Goal: Transaction & Acquisition: Purchase product/service

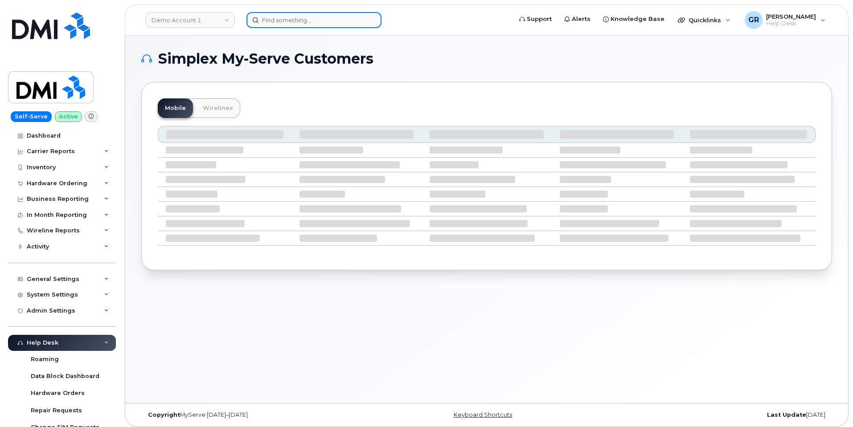
click at [274, 18] on input at bounding box center [313, 20] width 135 height 16
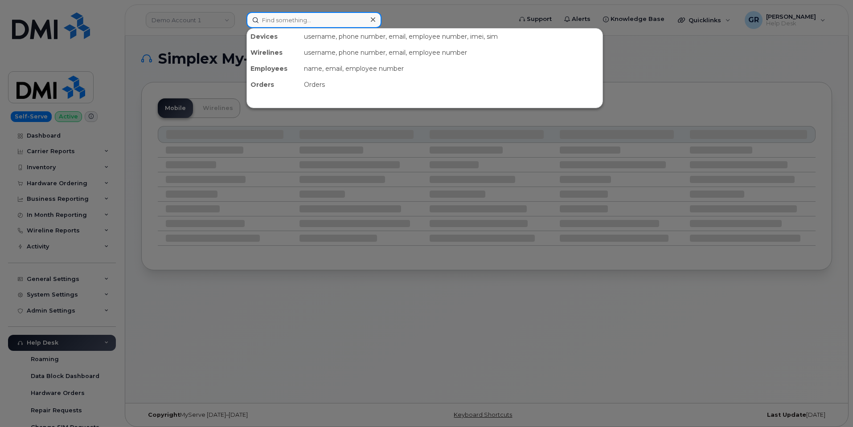
paste input "916-826-6002"
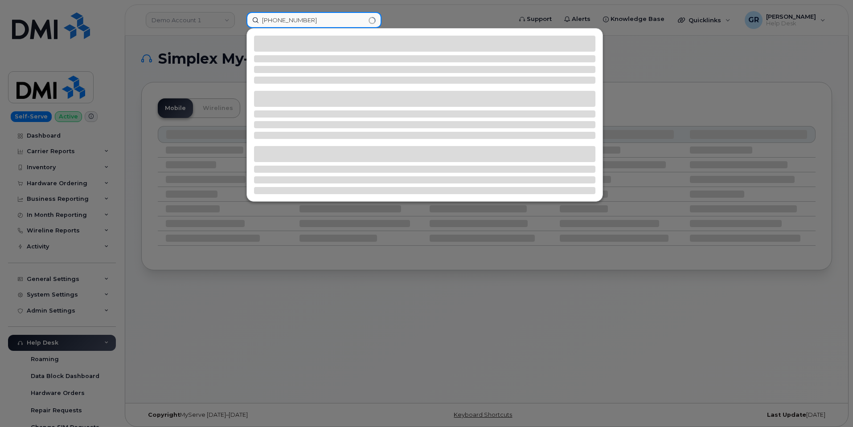
type input "916-826-6002"
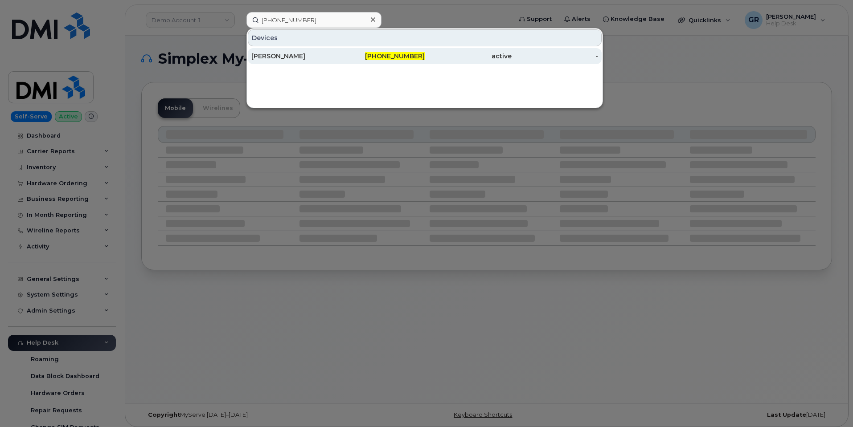
click at [320, 57] on div "[PERSON_NAME]" at bounding box center [294, 56] width 87 height 9
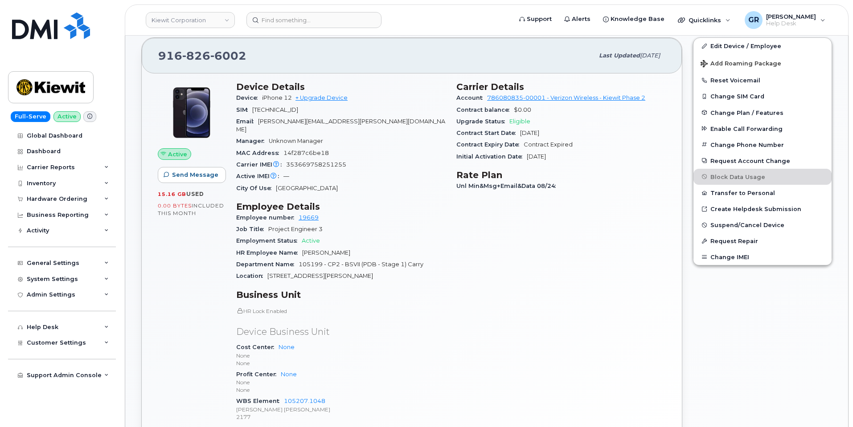
scroll to position [82, 0]
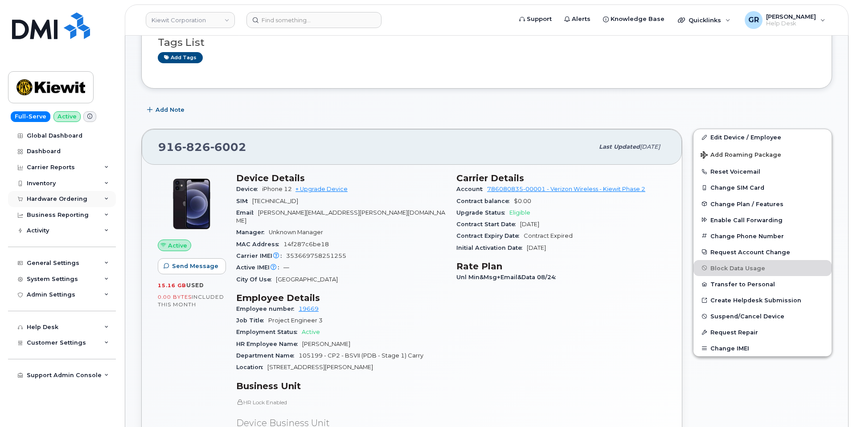
click at [63, 198] on div "Hardware Ordering" at bounding box center [57, 199] width 61 height 7
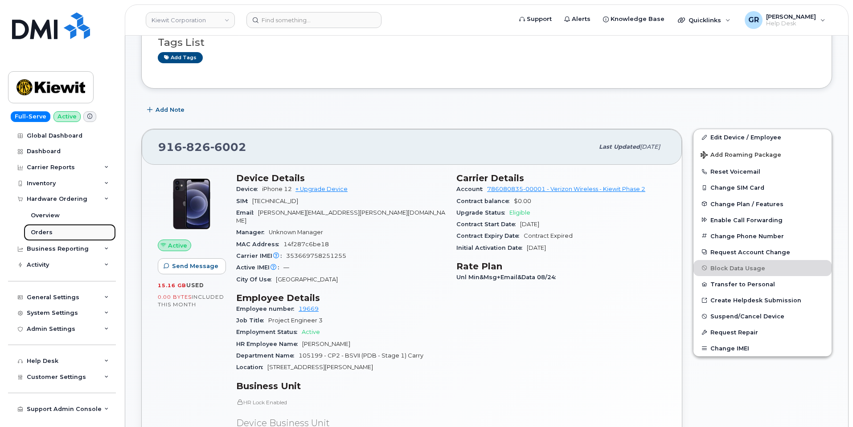
click at [53, 230] on link "Orders" at bounding box center [70, 232] width 92 height 17
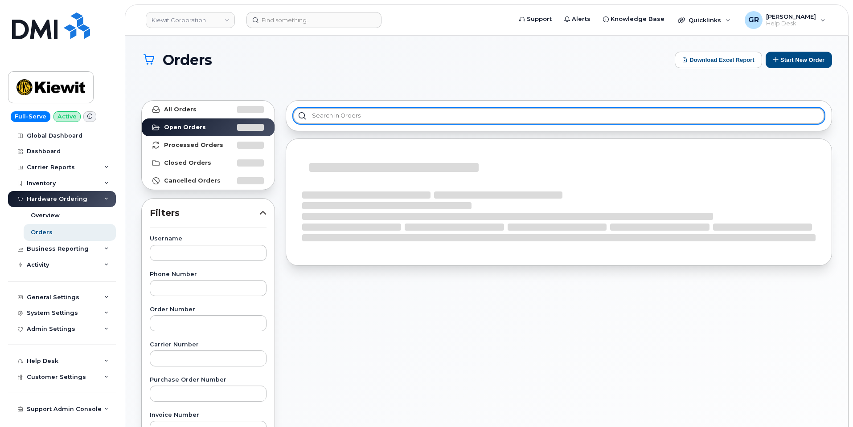
click at [349, 118] on input "text" at bounding box center [558, 116] width 531 height 16
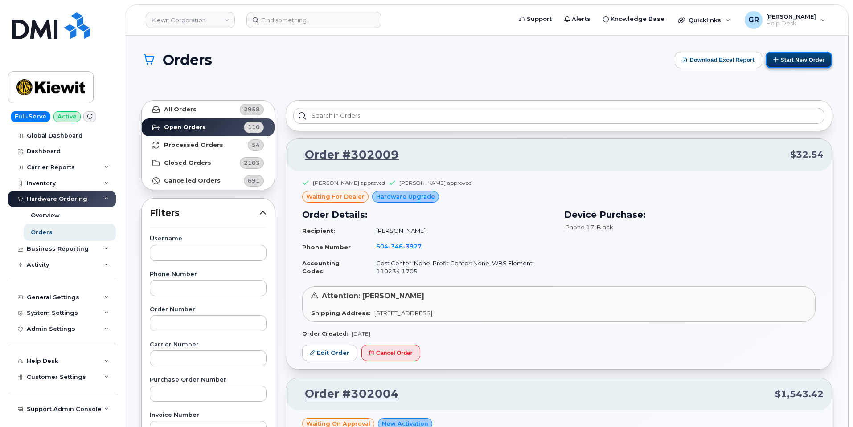
click at [782, 62] on button "Start New Order" at bounding box center [799, 60] width 66 height 16
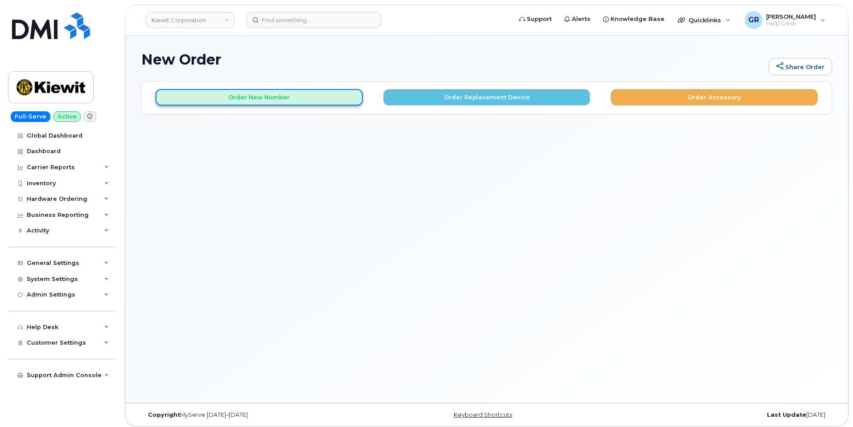
click at [260, 103] on button "Order New Number" at bounding box center [259, 97] width 207 height 16
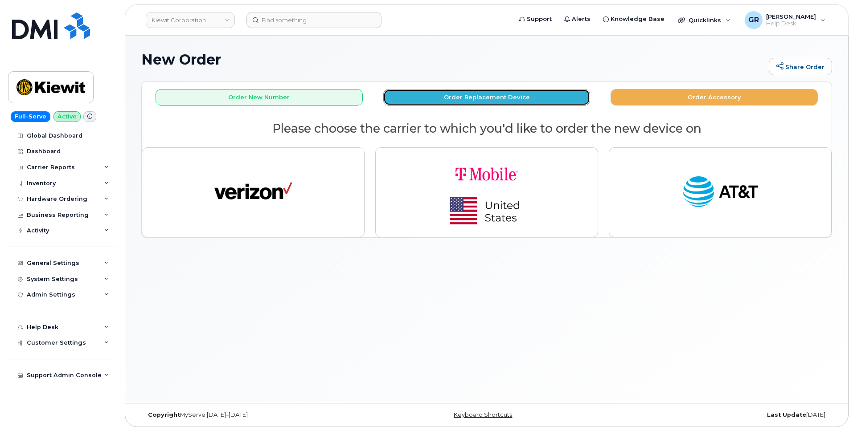
click at [447, 96] on button "Order Replacement Device" at bounding box center [486, 97] width 207 height 16
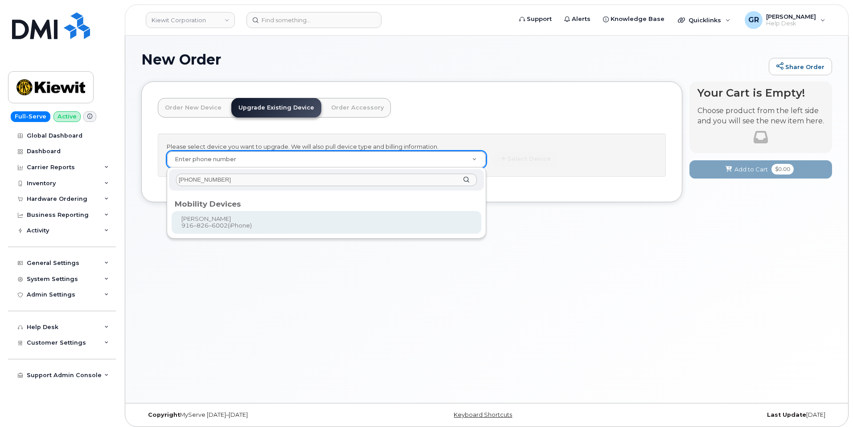
type input "916-826-6002"
type input "1174413"
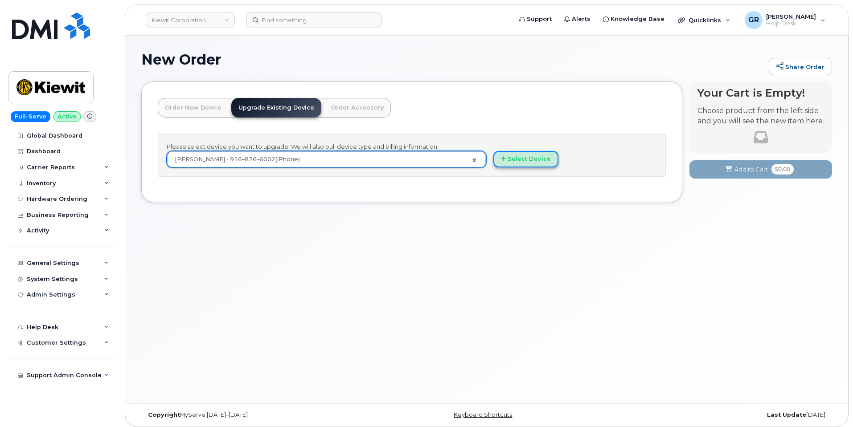
click at [529, 160] on button "Select Device" at bounding box center [525, 159] width 65 height 16
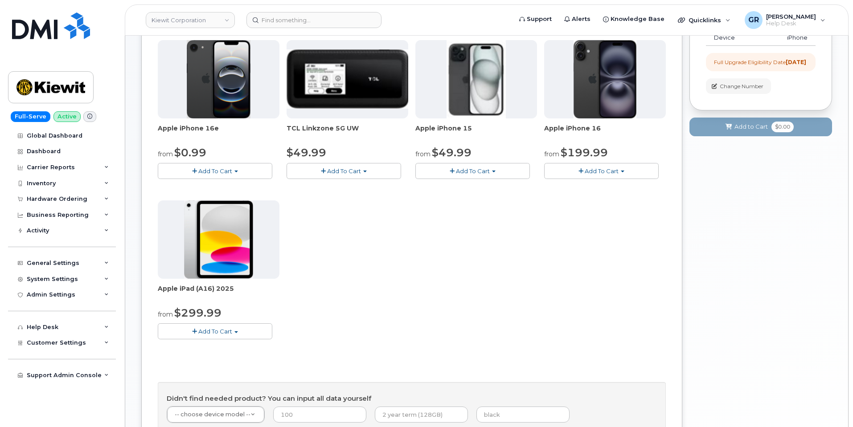
scroll to position [89, 0]
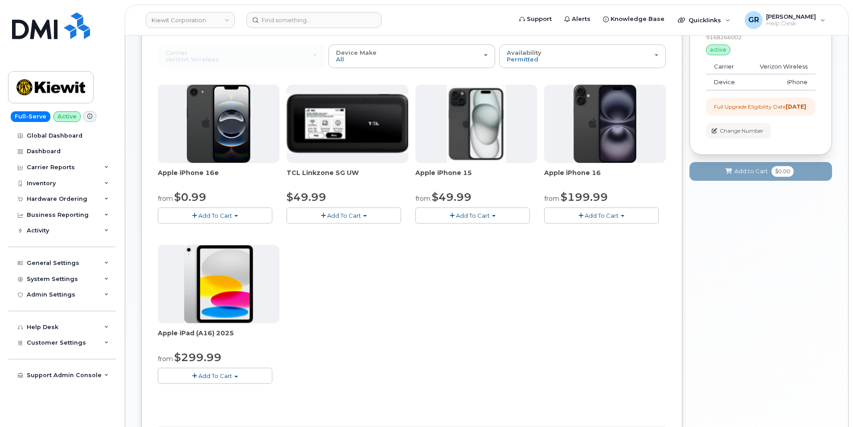
click at [598, 246] on div "Apple iPhone 16e from $0.99 Add To Cart $0.99 - 2 Year Upgrade (128GB) $599.99 …" at bounding box center [412, 242] width 508 height 314
click at [581, 243] on div "Apple iPhone 16e from $0.99 Add To Cart $0.99 - 2 Year Upgrade (128GB) $599.99 …" at bounding box center [412, 242] width 508 height 314
click at [222, 213] on span "Add To Cart" at bounding box center [215, 215] width 34 height 7
click at [206, 234] on link "$0.99 - 2 Year Upgrade (128GB)" at bounding box center [216, 232] width 112 height 11
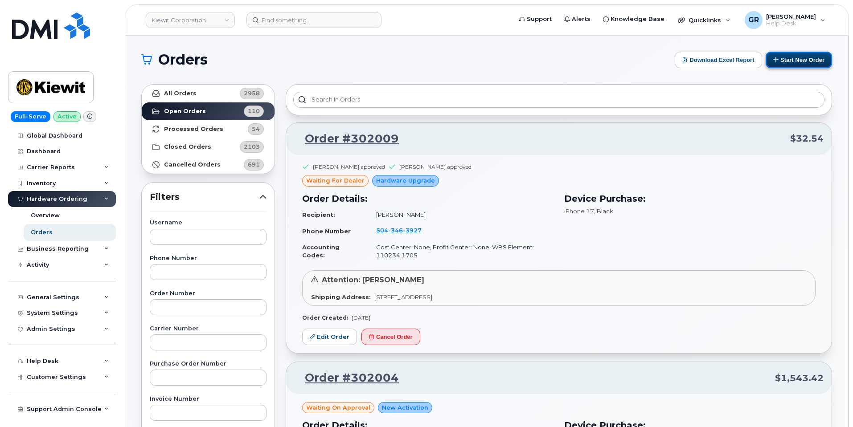
click at [796, 63] on button "Start New Order" at bounding box center [799, 60] width 66 height 16
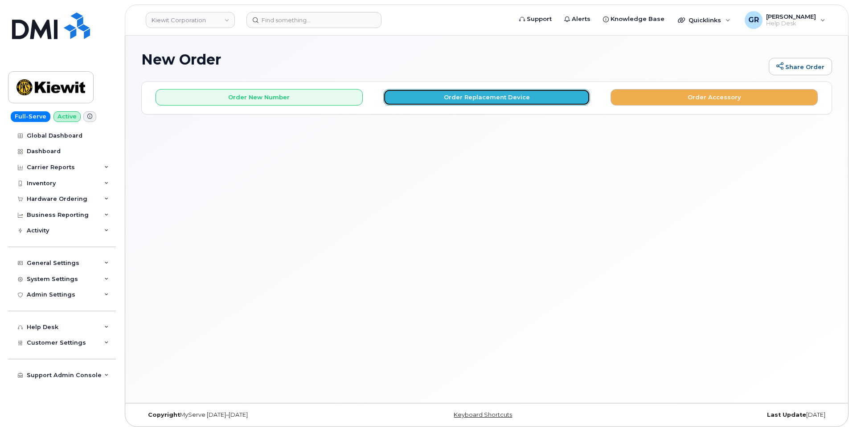
click at [458, 98] on button "Order Replacement Device" at bounding box center [486, 97] width 207 height 16
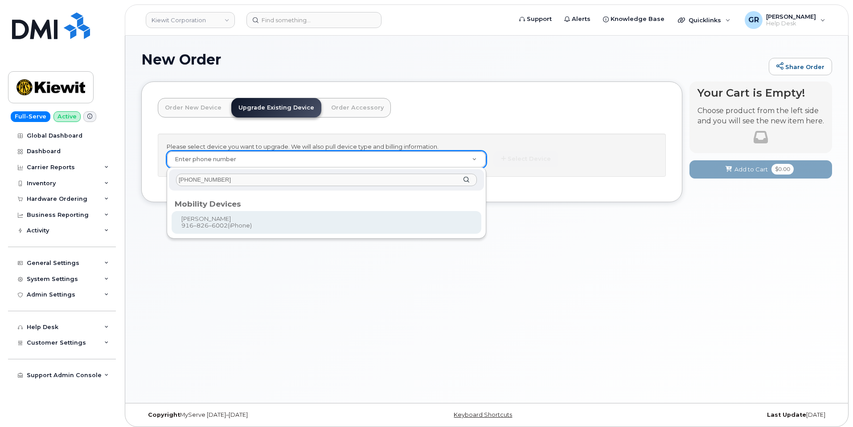
type input "[PHONE_NUMBER]"
drag, startPoint x: 254, startPoint y: 218, endPoint x: 304, endPoint y: 192, distance: 55.6
type input "1174413"
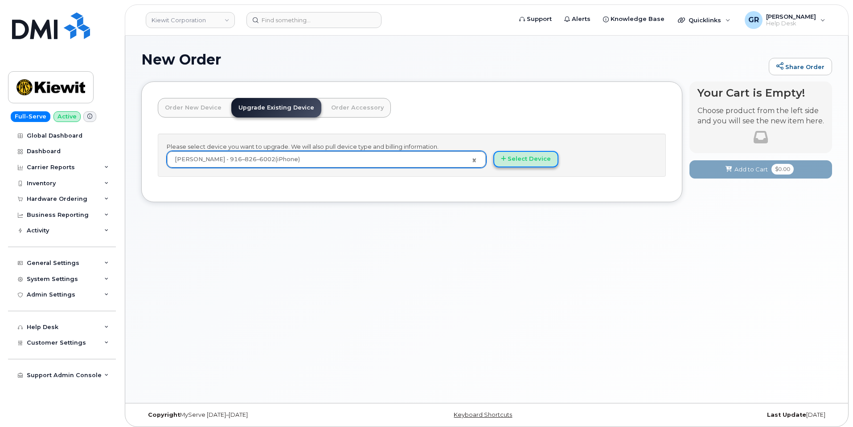
click at [526, 158] on button "Select Device" at bounding box center [525, 159] width 65 height 16
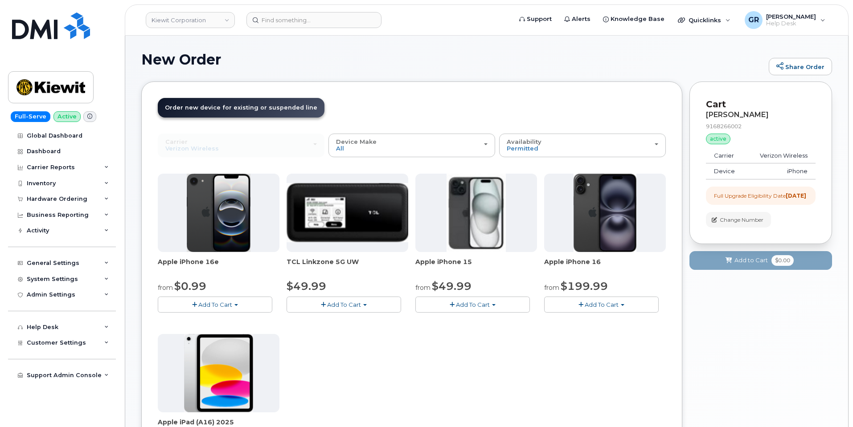
click at [231, 303] on span "Add To Cart" at bounding box center [215, 304] width 34 height 7
drag, startPoint x: 198, startPoint y: 320, endPoint x: 279, endPoint y: 315, distance: 81.3
click at [199, 320] on link "$0.99 - 2 Year Upgrade (128GB)" at bounding box center [216, 321] width 112 height 11
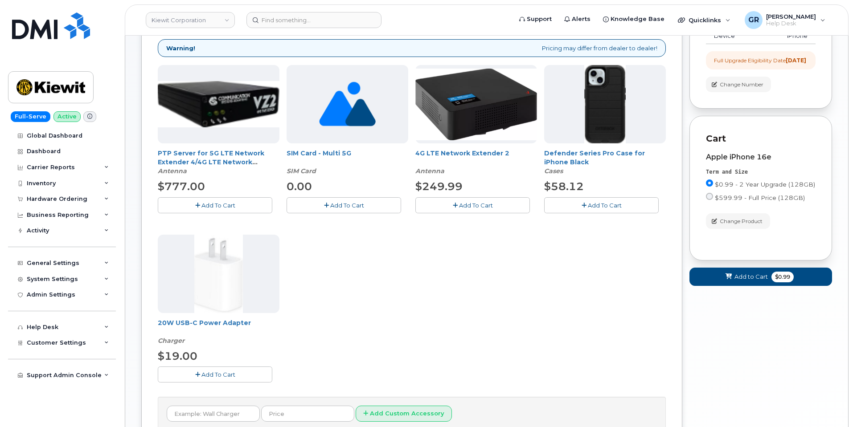
scroll to position [151, 0]
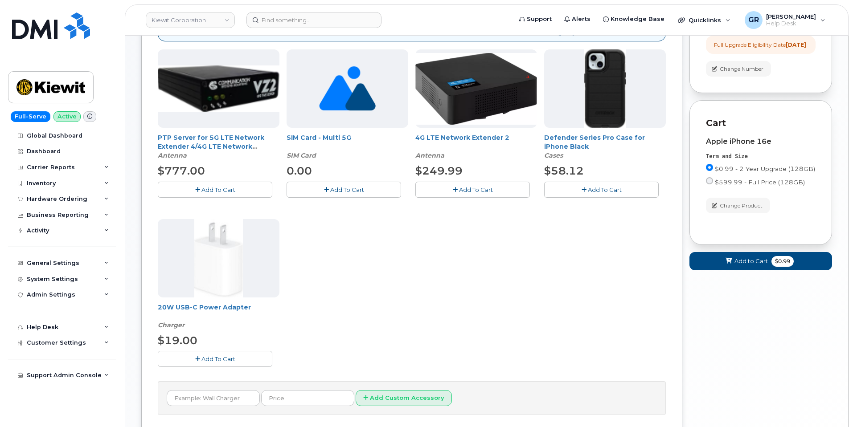
click at [223, 357] on span "Add To Cart" at bounding box center [218, 359] width 34 height 7
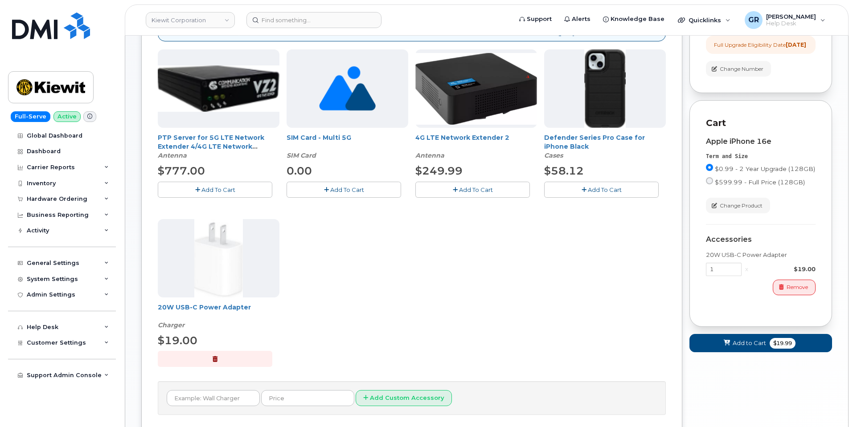
scroll to position [62, 0]
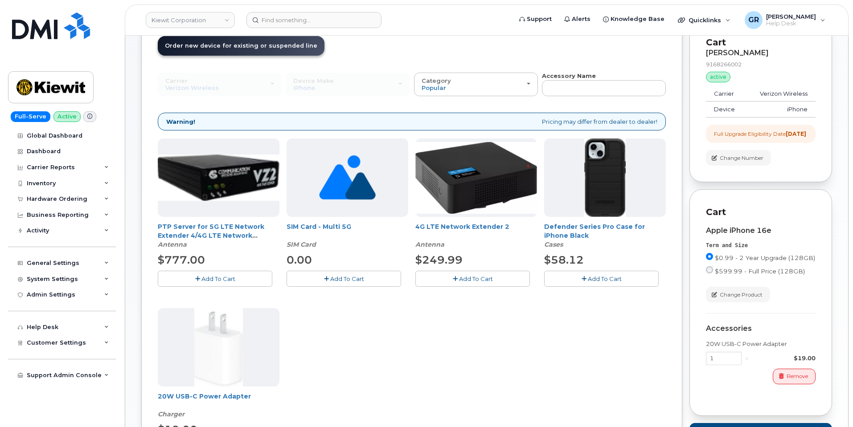
click at [607, 283] on button "Add To Cart" at bounding box center [601, 279] width 115 height 16
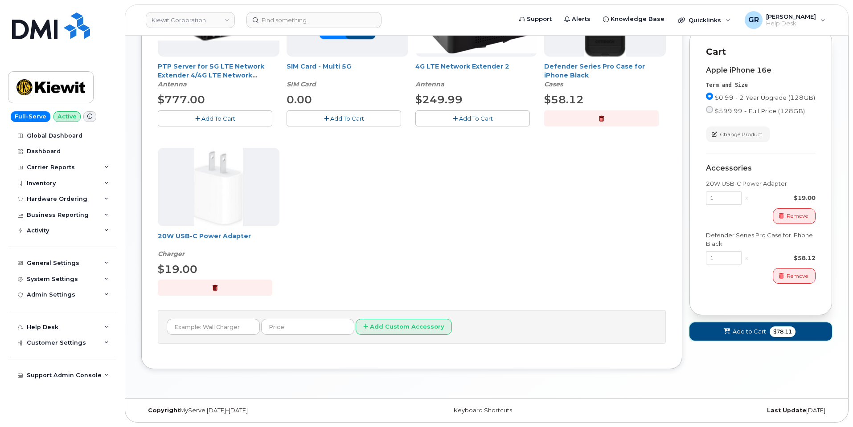
click at [761, 336] on span "Add to Cart" at bounding box center [749, 332] width 33 height 8
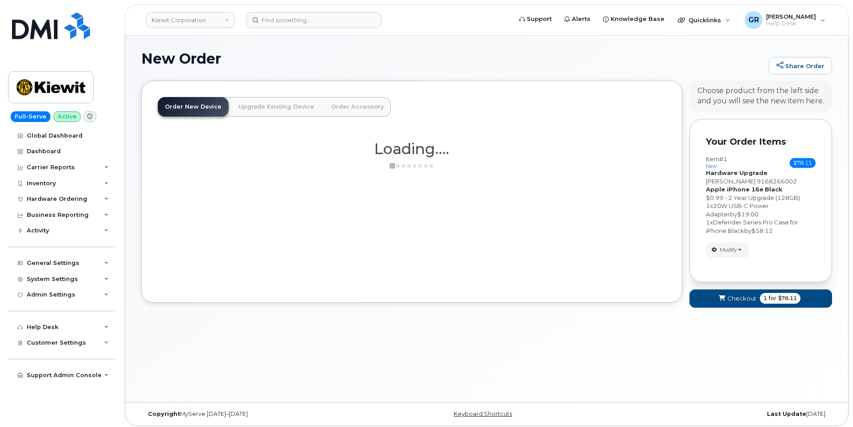
scroll to position [0, 0]
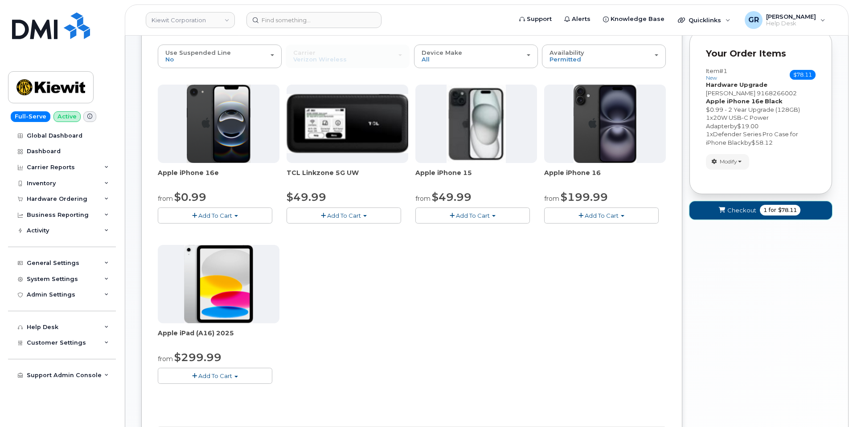
click at [738, 204] on button "Checkout 1 for $78.11" at bounding box center [760, 210] width 143 height 18
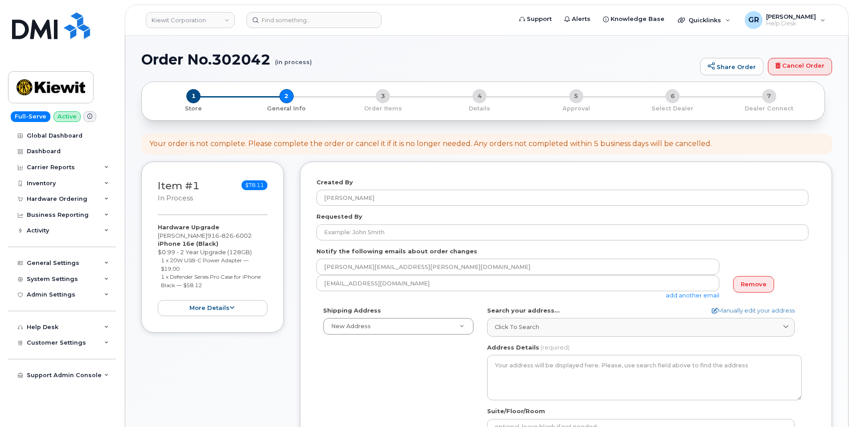
select select
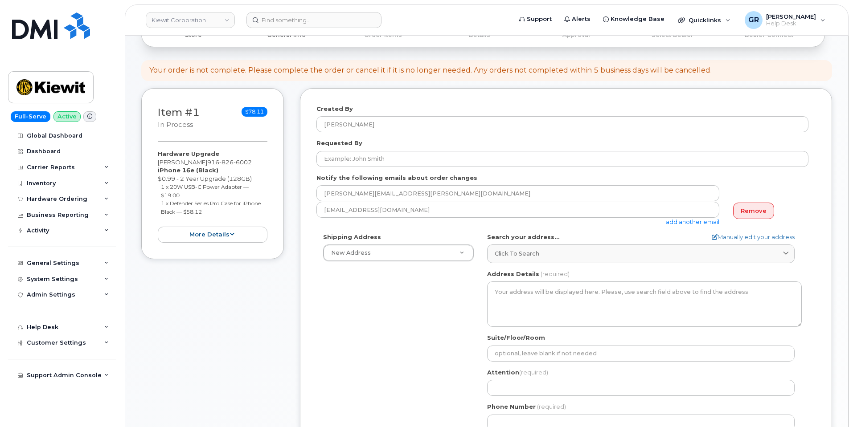
scroll to position [89, 0]
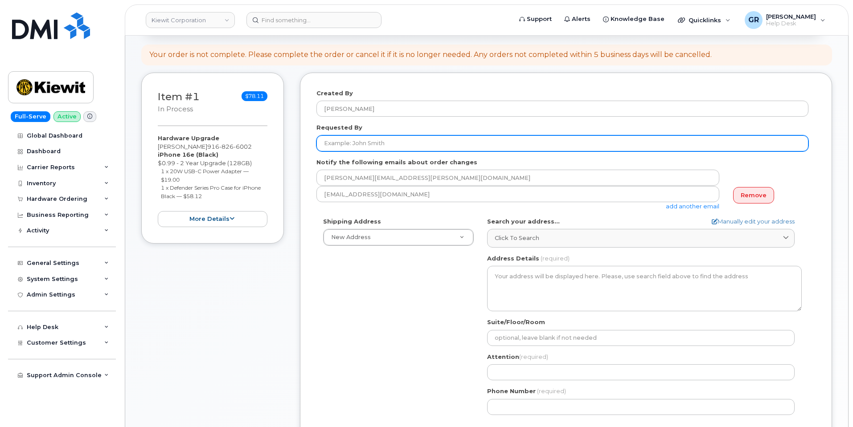
click at [373, 144] on input "Requested By" at bounding box center [562, 143] width 492 height 16
paste input "[PERSON_NAME]"
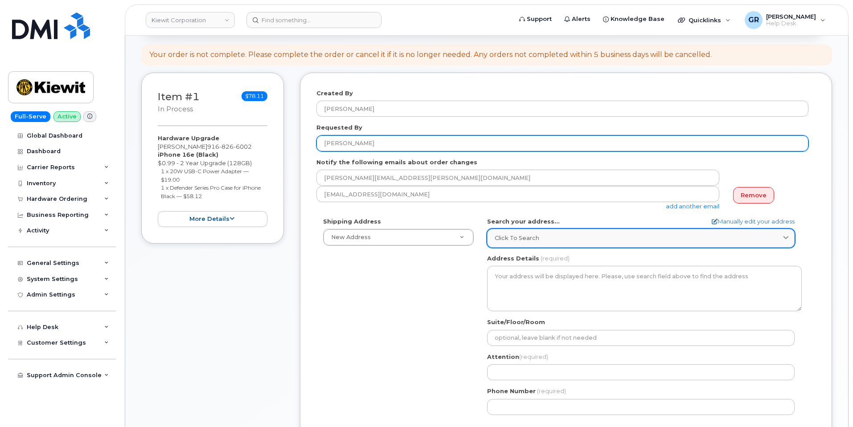
type input "[PERSON_NAME]"
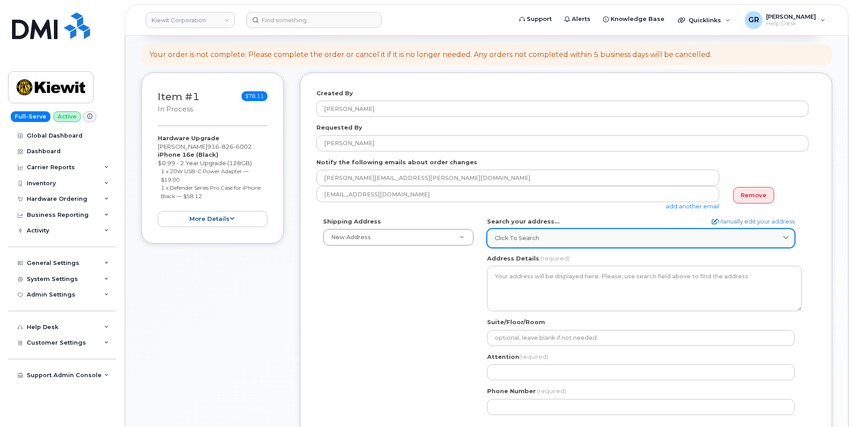
click at [544, 238] on div "Click to search" at bounding box center [641, 238] width 292 height 8
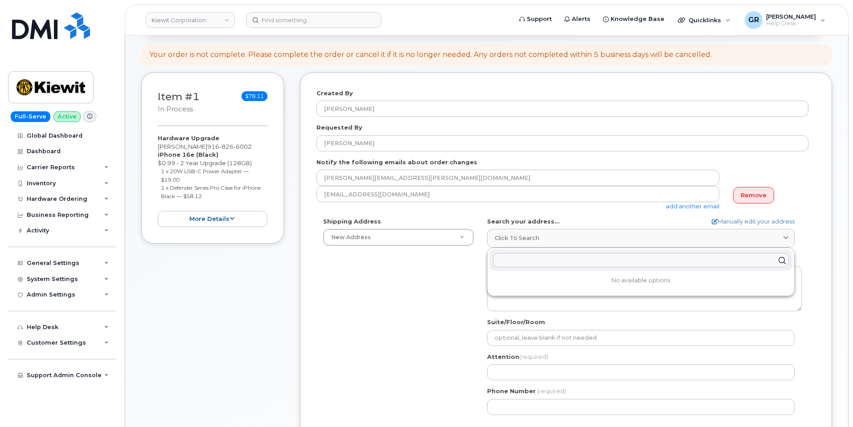
click at [580, 262] on input "text" at bounding box center [641, 261] width 296 height 14
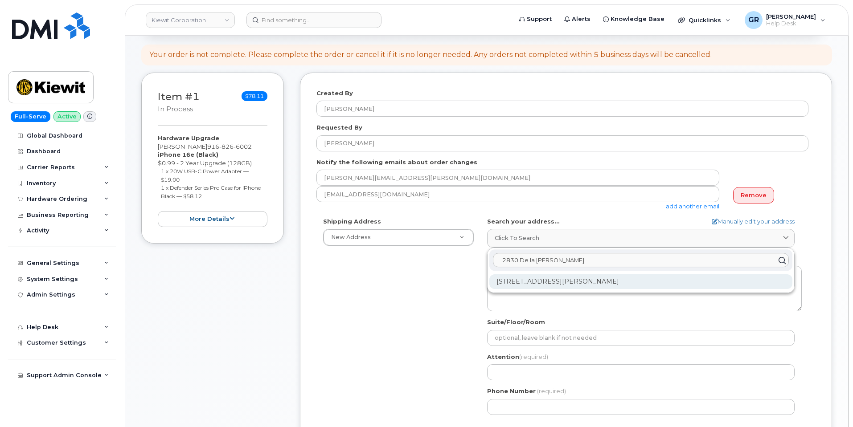
type input "2830 De la Cruz"
click at [578, 282] on div "2830 De La Cruz Blvd Santa Clara CA 95050-2619" at bounding box center [640, 282] width 303 height 15
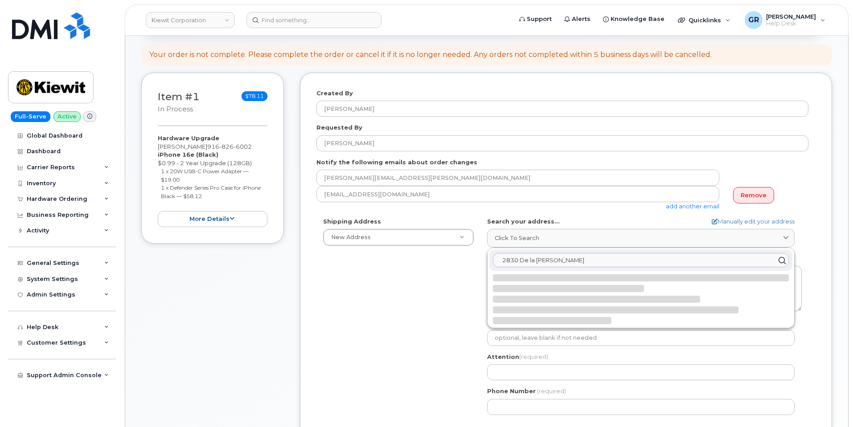
select select
type textarea "2830 De La Cruz Blvd SANTA CLARA CA 95050-2619 UNITED STATES"
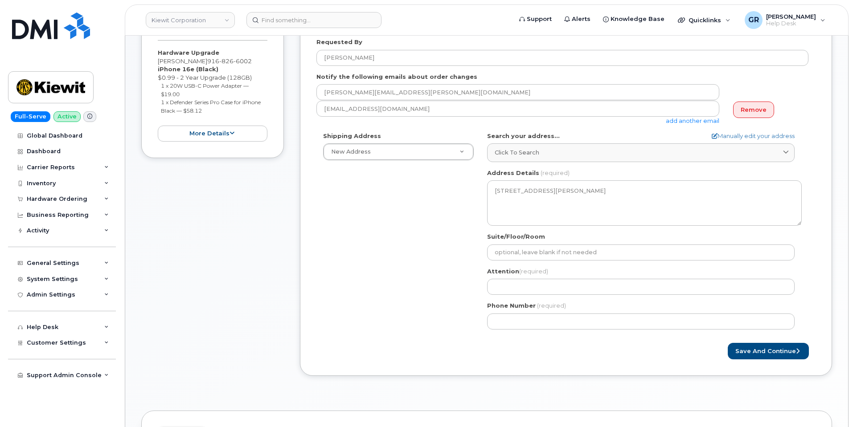
scroll to position [178, 0]
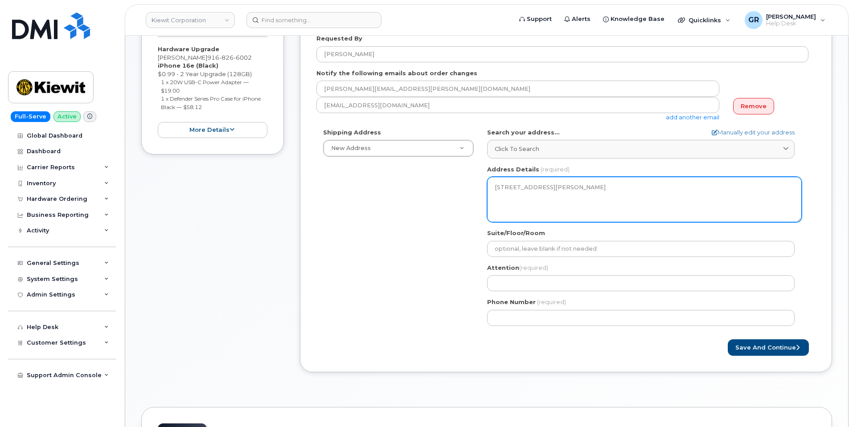
drag, startPoint x: 549, startPoint y: 197, endPoint x: 568, endPoint y: 197, distance: 18.7
click at [568, 197] on textarea "2830 De La Cruz Blvd SANTA CLARA CA 95050-2619 UNITED STATES" at bounding box center [644, 199] width 315 height 45
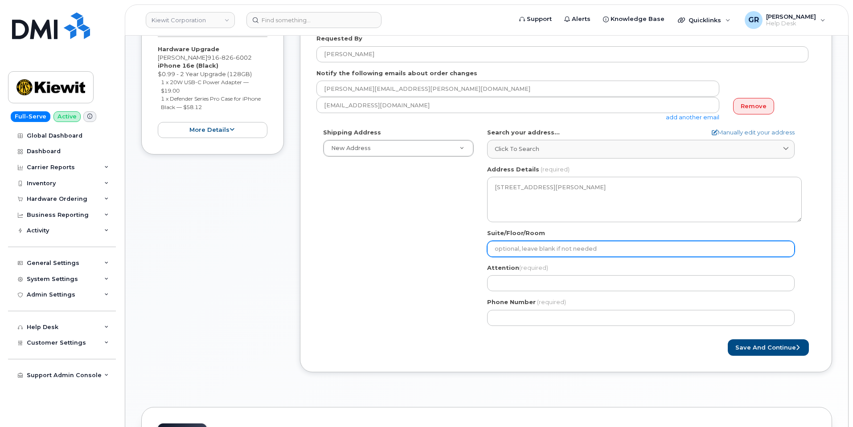
click at [563, 243] on input "Suite/Floor/Room" at bounding box center [641, 249] width 308 height 16
click at [512, 249] on input "Suite/Floor/Room" at bounding box center [641, 249] width 308 height 16
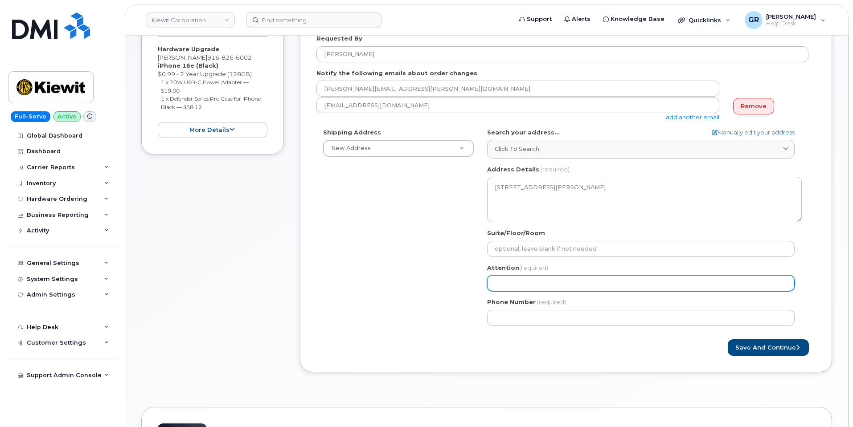
click at [504, 286] on input "Attention (required)" at bounding box center [641, 283] width 308 height 16
select select
type input "B"
select select
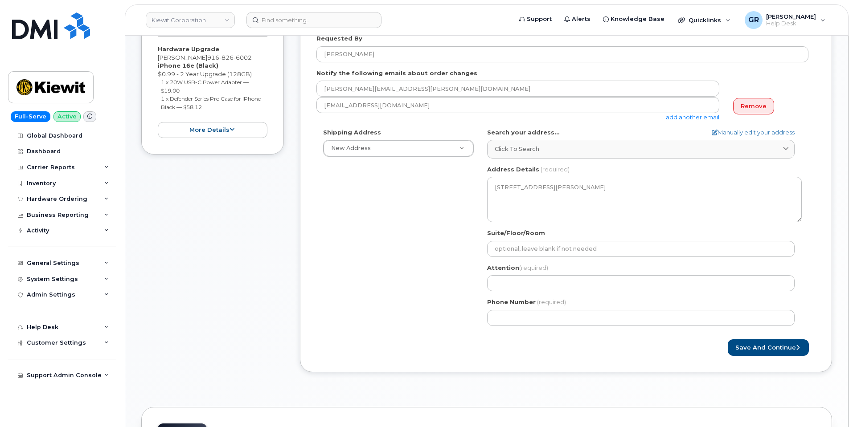
click at [546, 263] on div "CA Santa Clara Search your address... Manually edit your address Click to searc…" at bounding box center [644, 230] width 328 height 205
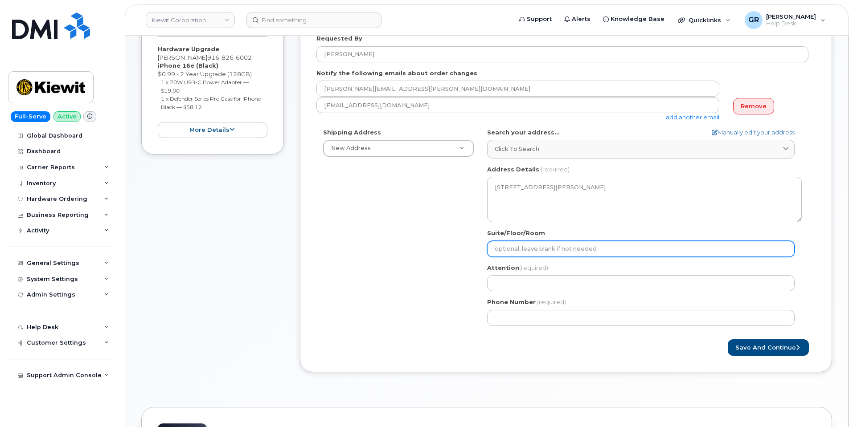
drag, startPoint x: 543, startPoint y: 251, endPoint x: 542, endPoint y: 243, distance: 7.7
click at [543, 251] on input "Suite/Floor/Room" at bounding box center [641, 249] width 308 height 16
click at [530, 243] on input "Suite/Floor/Room" at bounding box center [641, 249] width 308 height 16
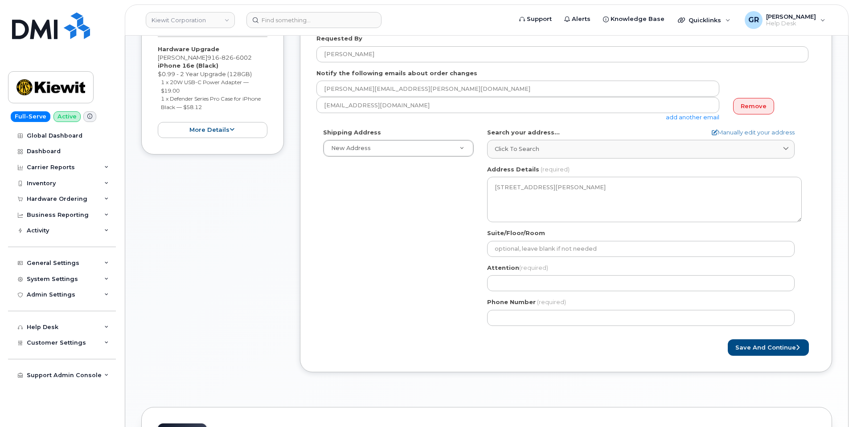
click at [448, 231] on div "Shipping Address New Address New Address 470 Chestnut Ridge Rd Ste 11501 42nd S…" at bounding box center [562, 230] width 492 height 205
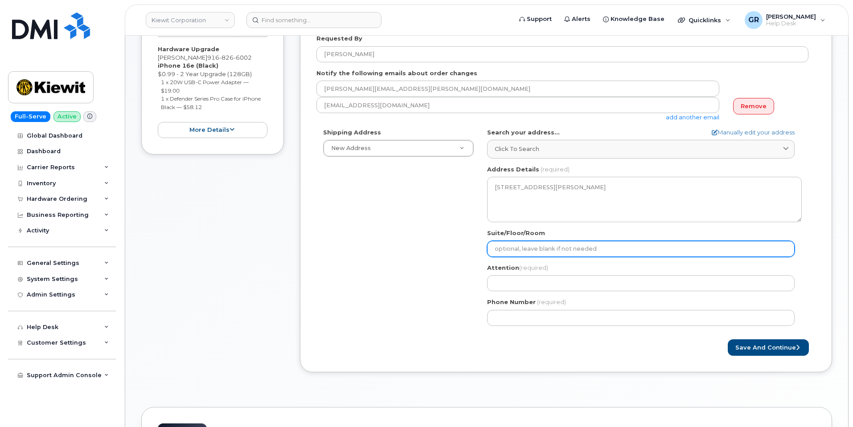
click at [536, 247] on input "Suite/Floor/Room" at bounding box center [641, 249] width 308 height 16
select select
type input "3"
select select
type input "3r"
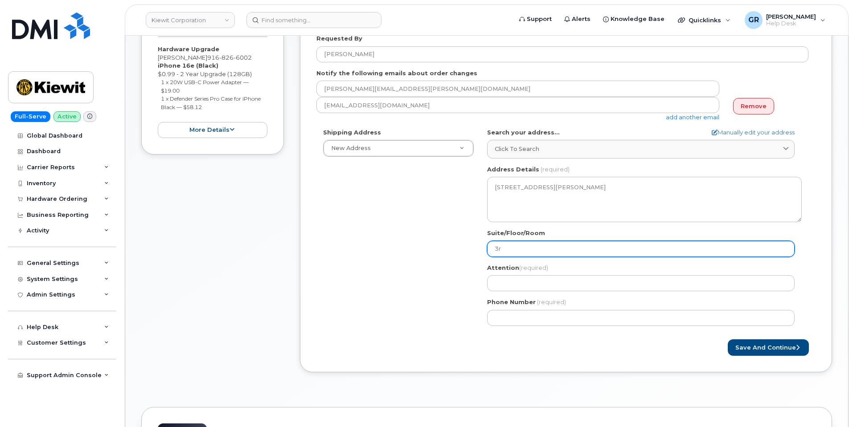
select select
type input "3rd"
select select
type input "3rd F"
select select
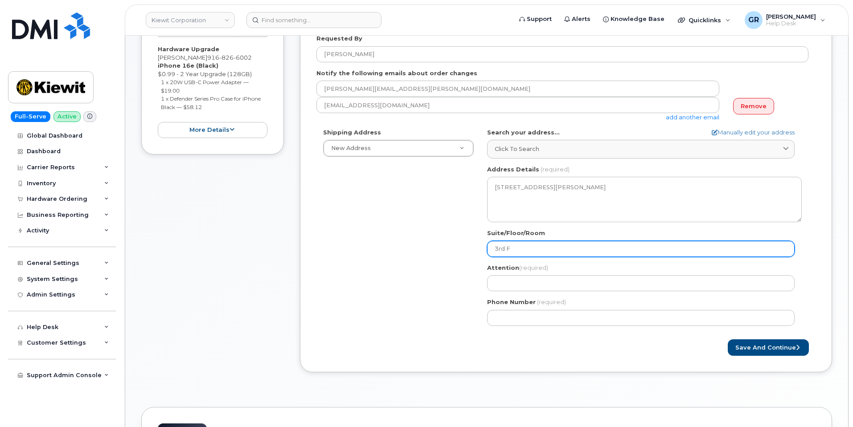
type input "3rd Fl"
select select
type input "3rd Flo"
select select
type input "3rd Floo"
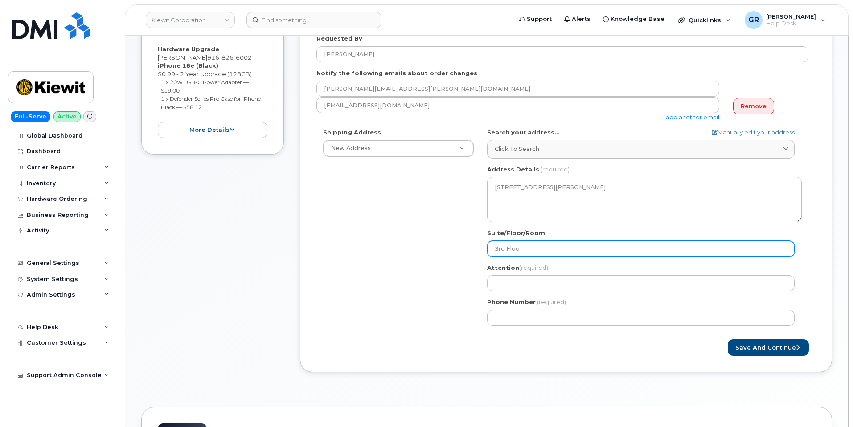
select select
type input "3rd Floor"
select select
type input "3rd Floor K"
select select
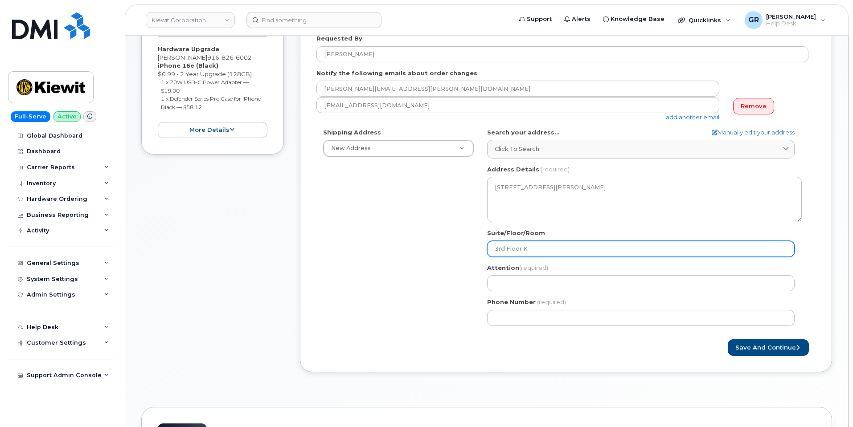
type input "3rd Floor KS"
select select
type input "3rd Floor KST"
select select
type input "3rd Floor KSTJ"
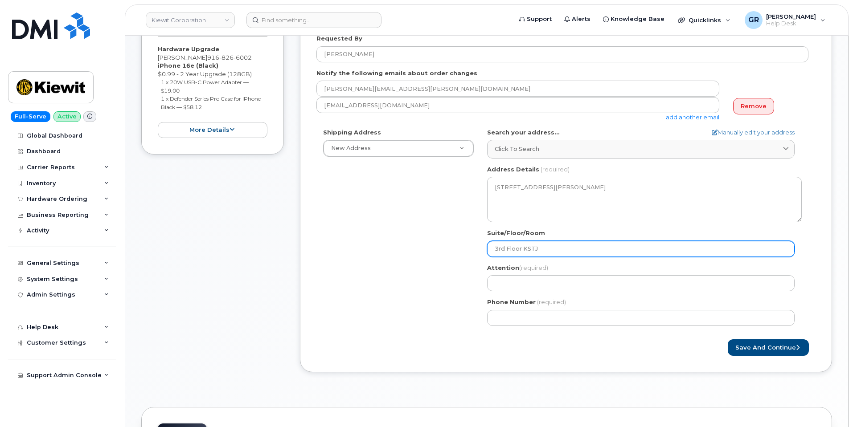
select select
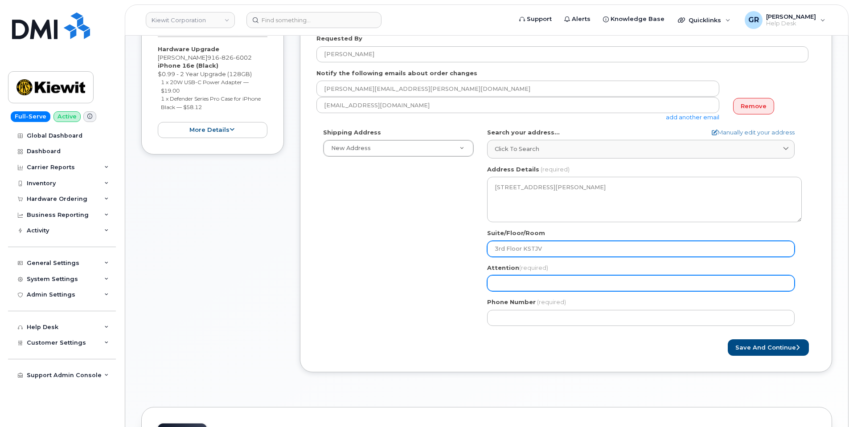
type input "3rd Floor KSTJV"
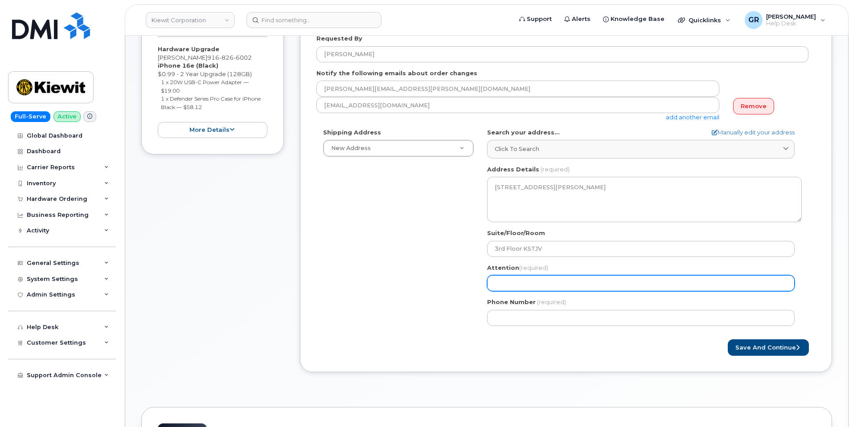
click at [575, 288] on input "Attention (required)" at bounding box center [641, 283] width 308 height 16
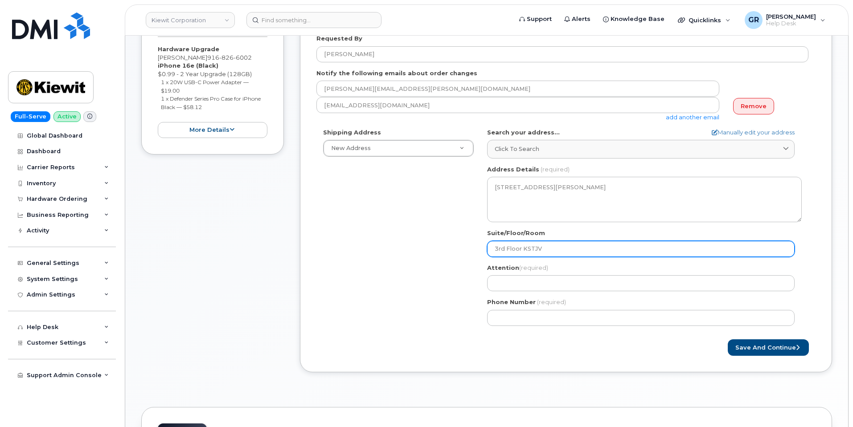
click at [549, 246] on input "3rd Floor KSTJV" at bounding box center [641, 249] width 308 height 16
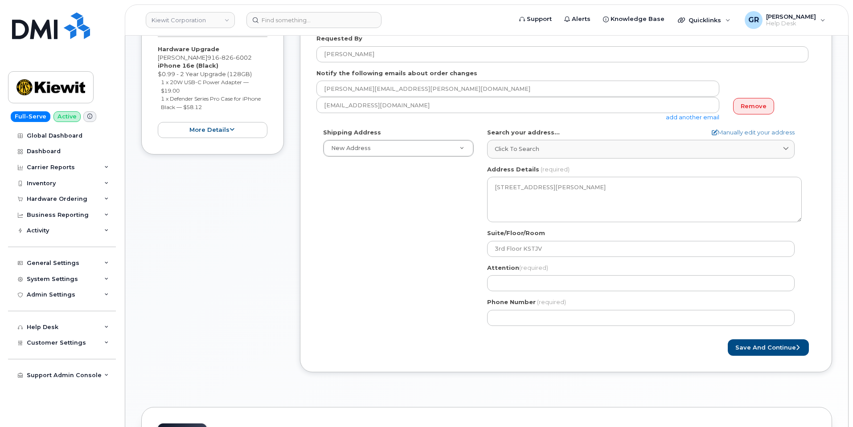
click at [524, 273] on div "Attention (required)" at bounding box center [644, 278] width 315 height 28
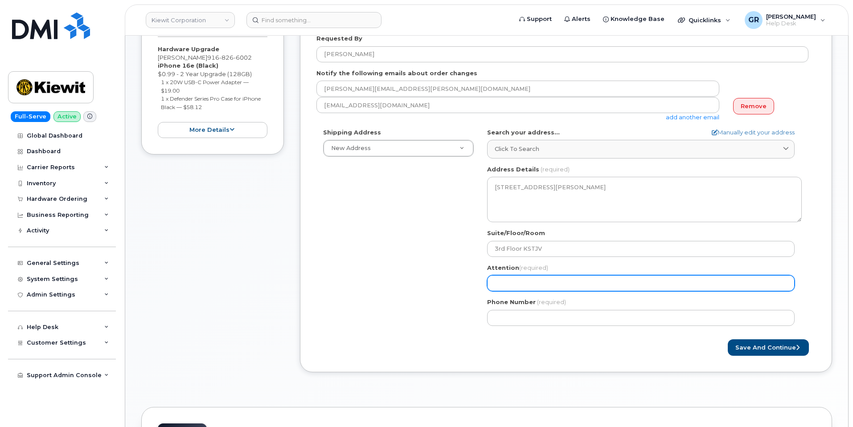
click at [529, 280] on input "Attention (required)" at bounding box center [641, 283] width 308 height 16
click at [512, 279] on input "Attention (required)" at bounding box center [641, 283] width 308 height 16
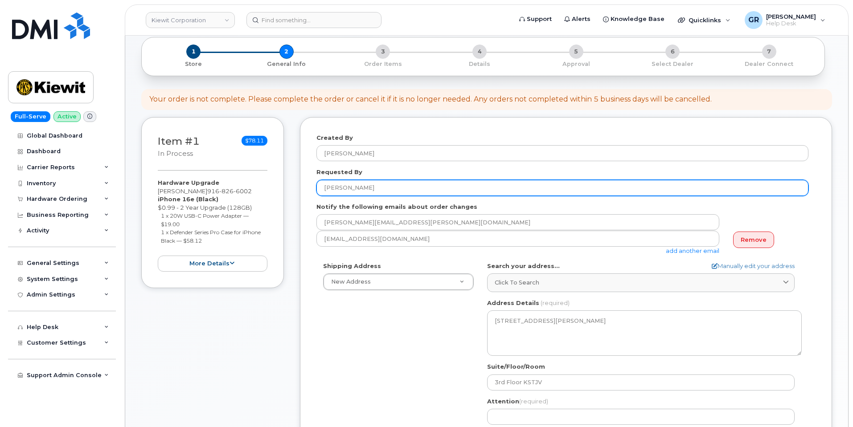
drag, startPoint x: 373, startPoint y: 181, endPoint x: 277, endPoint y: 181, distance: 96.7
click at [277, 181] on div "Item #1 in process $78.11 Hardware Upgrade Bradley Gibson 916 826 6002 iPhone 1…" at bounding box center [486, 318] width 691 height 402
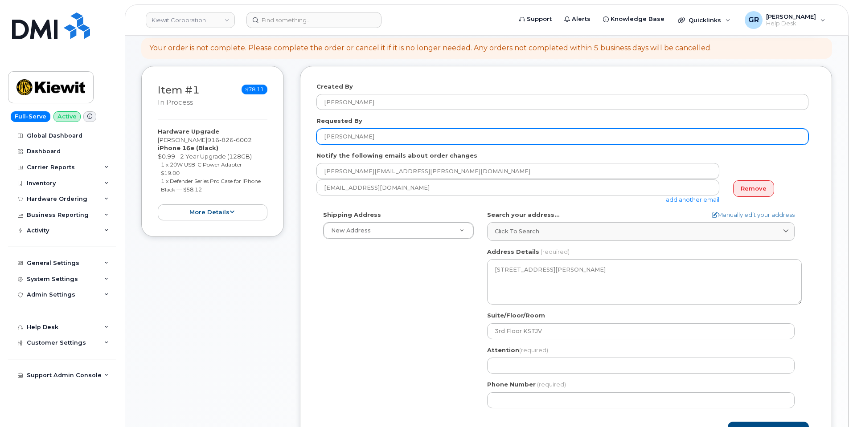
scroll to position [267, 0]
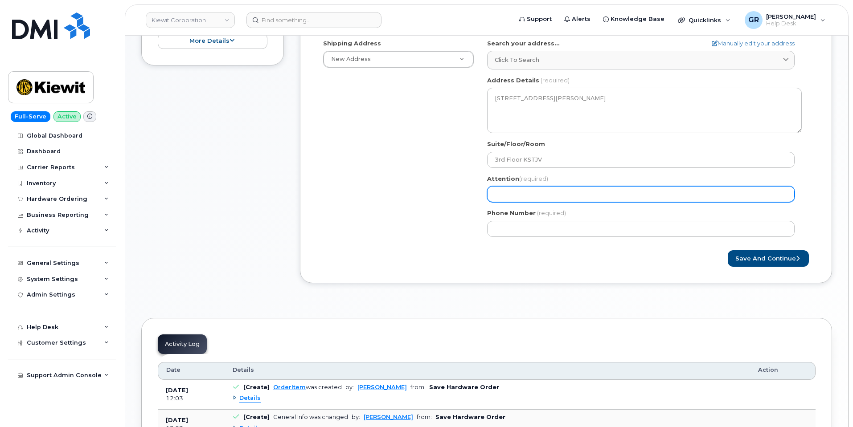
click at [516, 197] on input "Attention (required)" at bounding box center [641, 194] width 308 height 16
paste input "[PERSON_NAME]"
select select
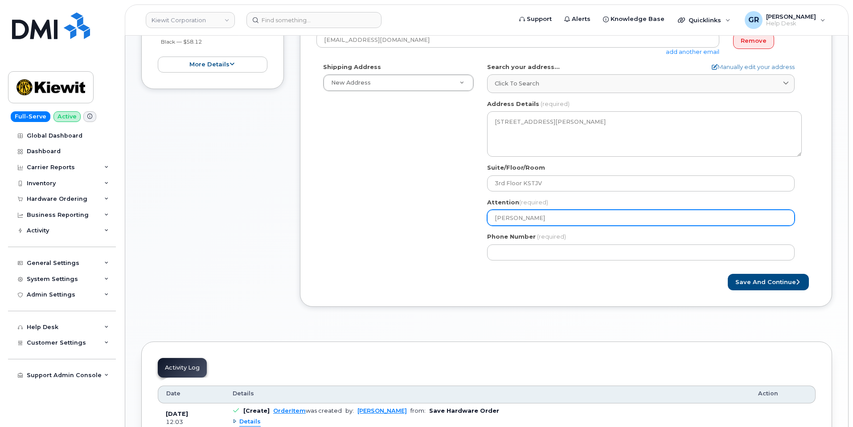
scroll to position [223, 0]
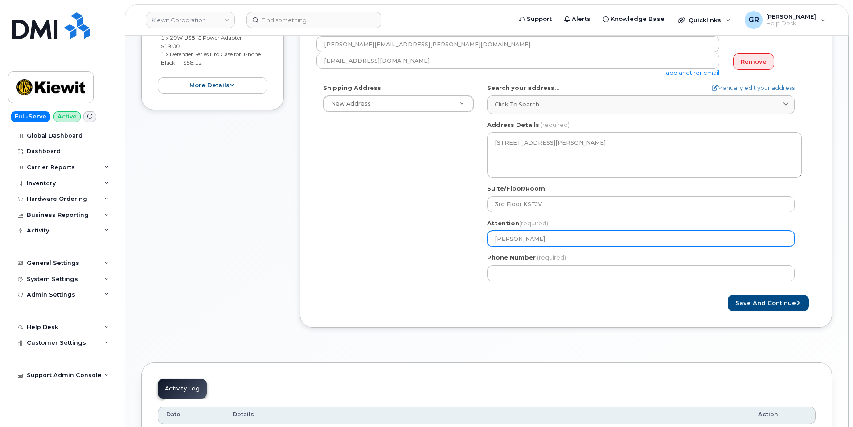
type input "[PERSON_NAME]"
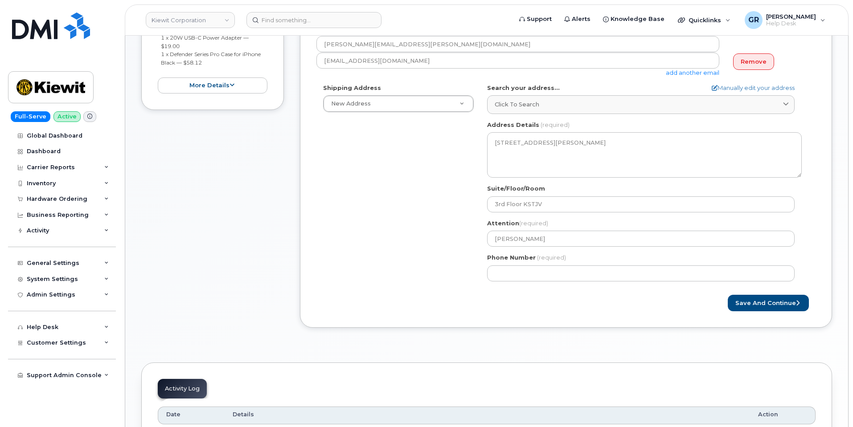
click at [409, 222] on div "Shipping Address New Address New Address 470 Chestnut Ridge Rd Ste 11501 42nd S…" at bounding box center [562, 186] width 492 height 205
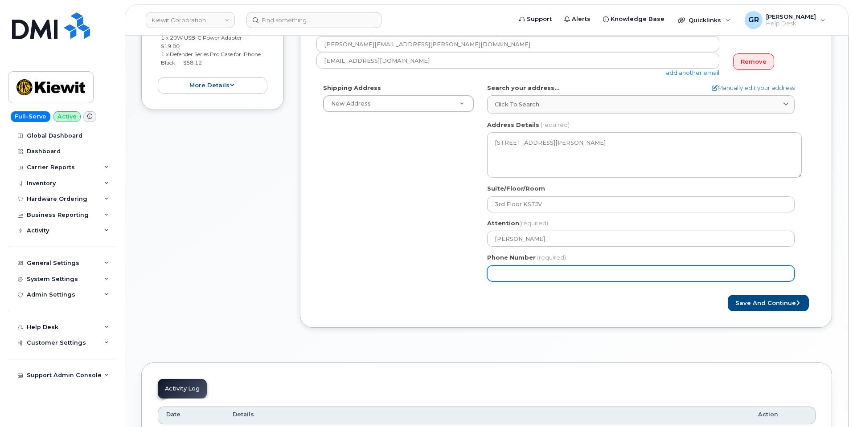
drag, startPoint x: 541, startPoint y: 268, endPoint x: 546, endPoint y: 262, distance: 7.9
click at [543, 265] on div "Phone Number (required)" at bounding box center [644, 268] width 315 height 28
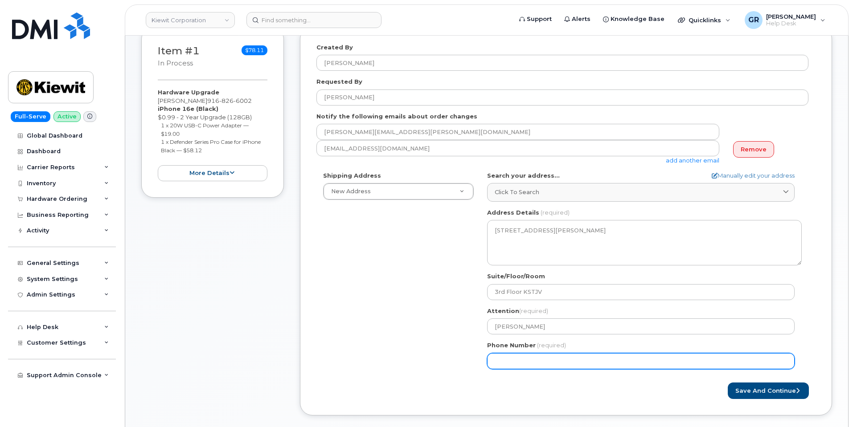
scroll to position [178, 0]
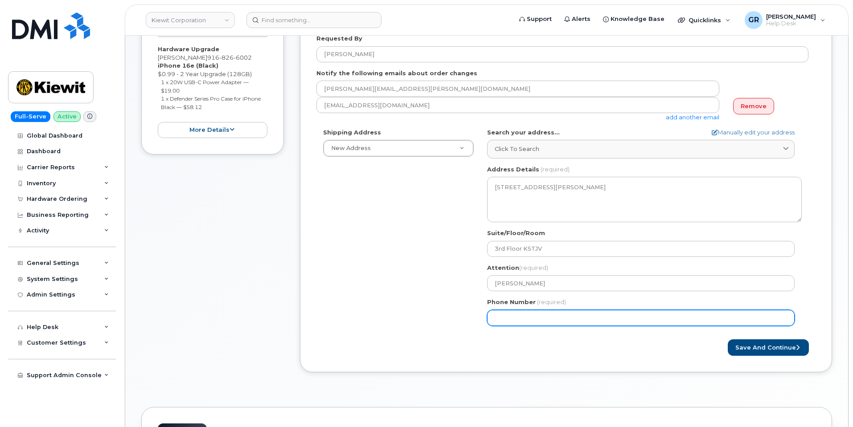
paste input "9168266002"
select select
type input "9168266002"
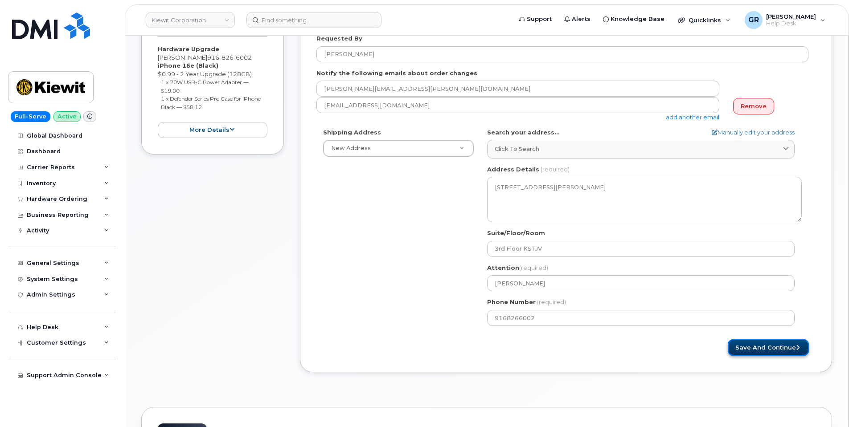
click at [760, 351] on button "Save and Continue" at bounding box center [768, 348] width 81 height 16
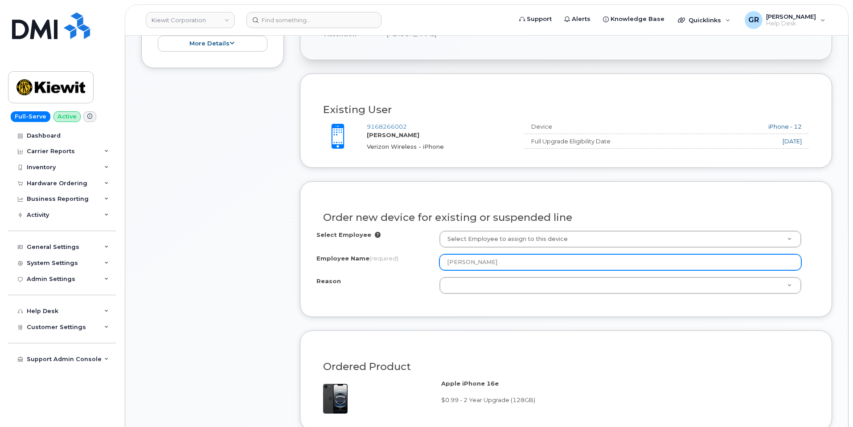
scroll to position [267, 0]
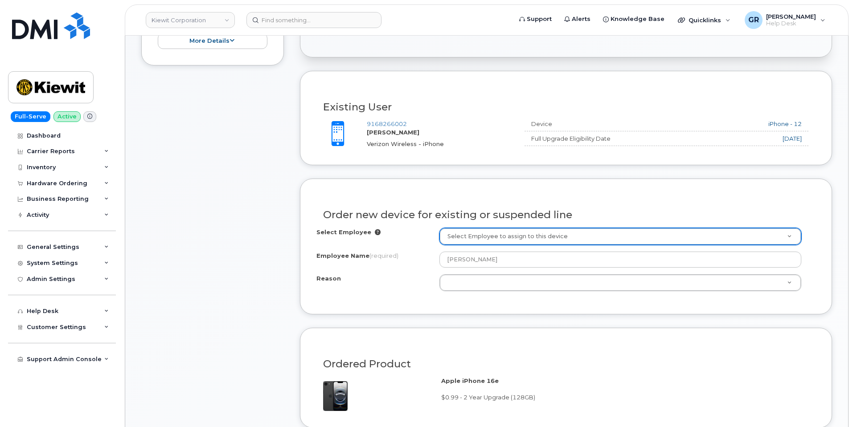
drag, startPoint x: 366, startPoint y: 130, endPoint x: 415, endPoint y: 135, distance: 49.7
drag, startPoint x: 410, startPoint y: 132, endPoint x: 364, endPoint y: 135, distance: 46.9
click at [364, 136] on div "9168266002 [PERSON_NAME] Verizon Wireless - iPhone" at bounding box center [416, 134] width 201 height 28
click at [361, 134] on div at bounding box center [341, 134] width 50 height 28
drag, startPoint x: 366, startPoint y: 132, endPoint x: 389, endPoint y: 133, distance: 22.7
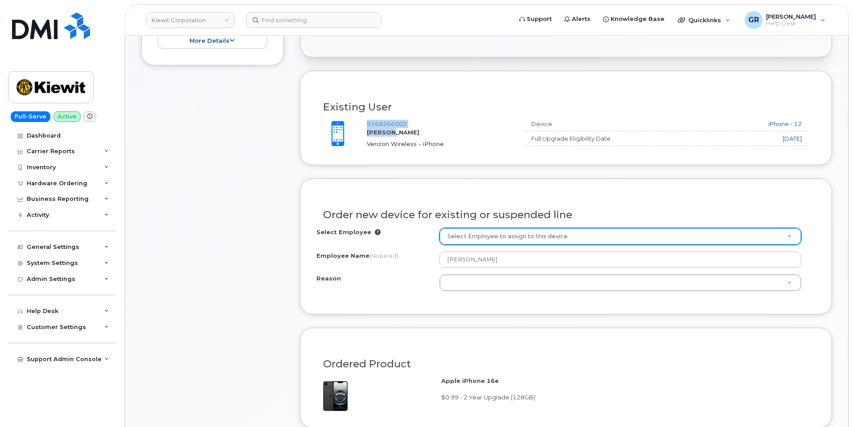
click at [389, 133] on div "9168266002 Bradley Gibson Verizon Wireless - iPhone" at bounding box center [416, 134] width 201 height 28
drag, startPoint x: 388, startPoint y: 133, endPoint x: 377, endPoint y: 134, distance: 10.3
click at [387, 133] on strong "[PERSON_NAME]" at bounding box center [393, 132] width 53 height 7
click at [375, 132] on strong "[PERSON_NAME]" at bounding box center [393, 132] width 53 height 7
drag, startPoint x: 369, startPoint y: 132, endPoint x: 414, endPoint y: 132, distance: 45.5
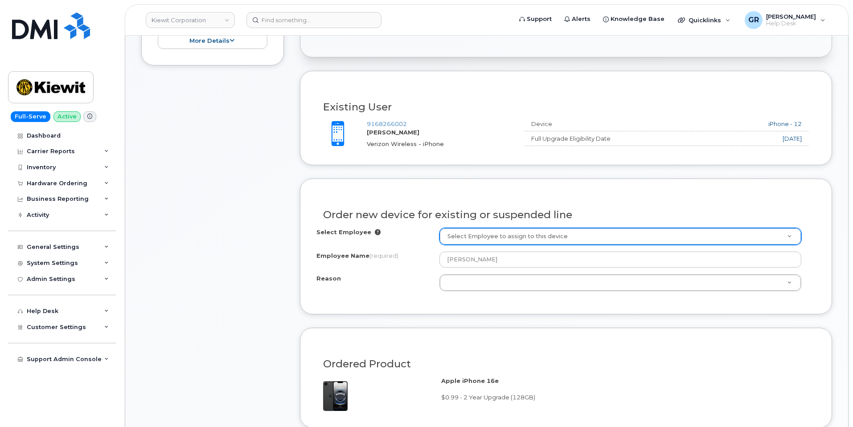
click at [414, 132] on div "9168266002 Bradley Gibson Verizon Wireless - iPhone" at bounding box center [442, 134] width 151 height 28
copy strong "[PERSON_NAME]"
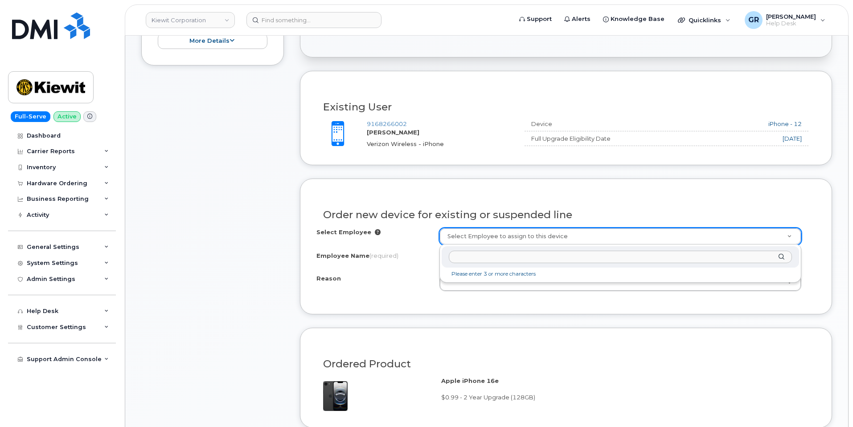
drag, startPoint x: 485, startPoint y: 235, endPoint x: 491, endPoint y: 241, distance: 7.9
paste input "[PERSON_NAME]"
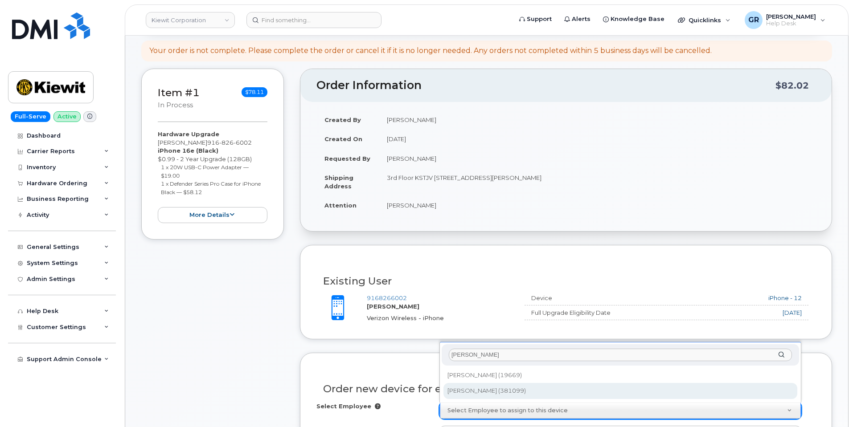
scroll to position [89, 0]
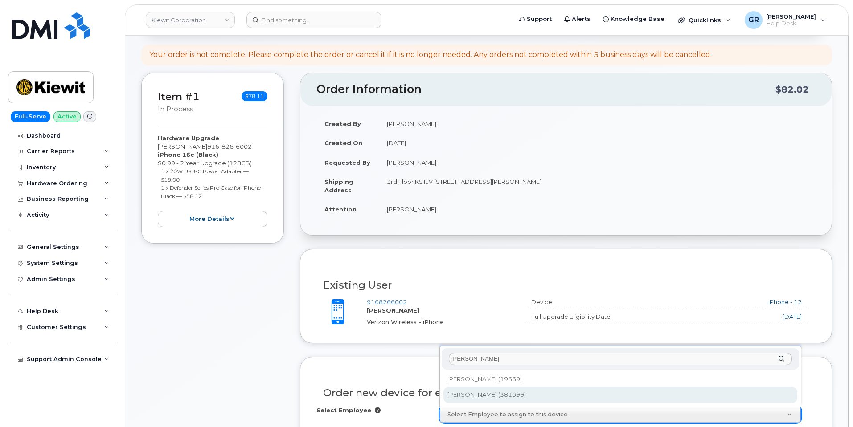
type input "[PERSON_NAME]"
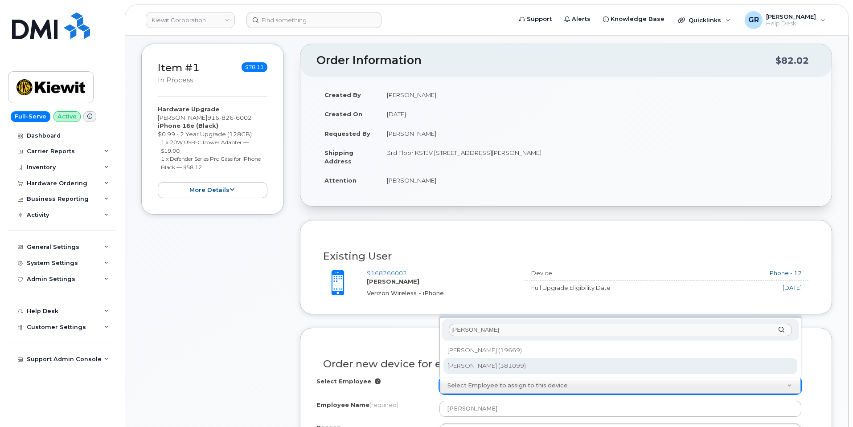
scroll to position [134, 0]
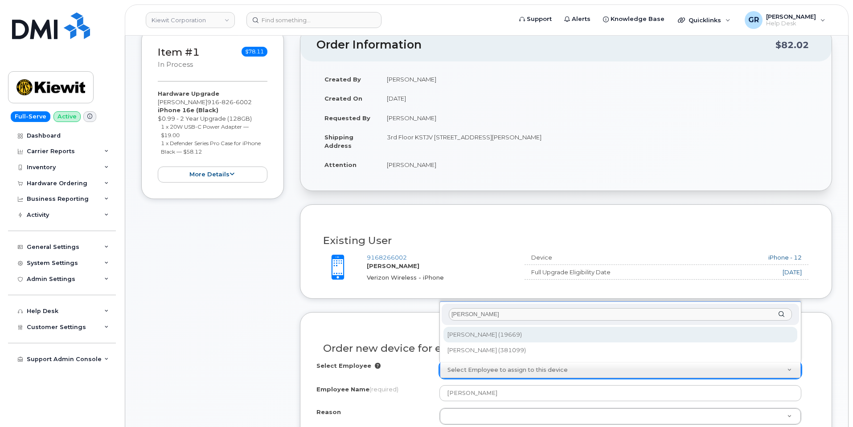
type input "2144718"
select select
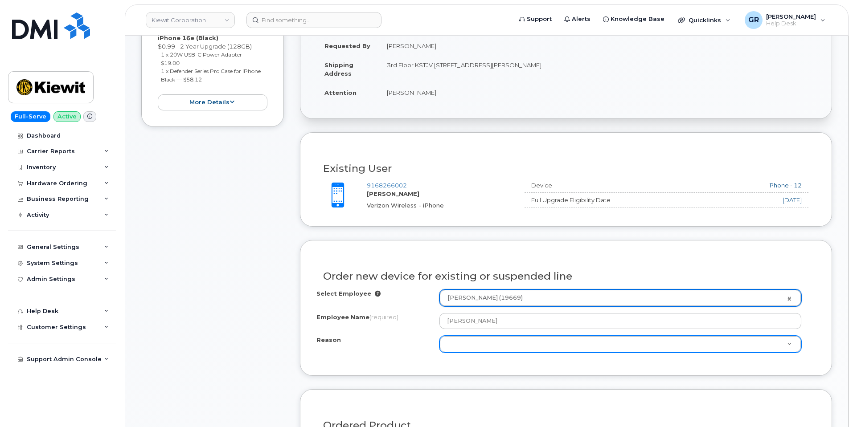
scroll to position [223, 0]
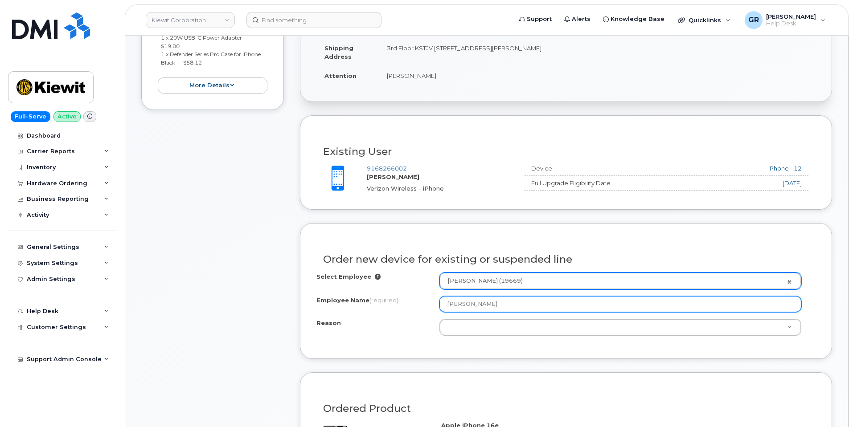
click at [487, 308] on input "[PERSON_NAME]" at bounding box center [620, 304] width 362 height 16
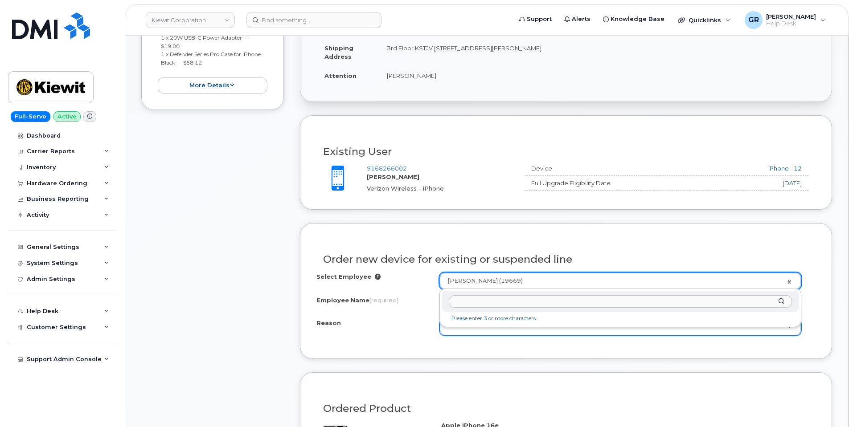
click at [504, 300] on input "text" at bounding box center [620, 301] width 343 height 13
click at [472, 301] on input "text" at bounding box center [620, 301] width 343 height 13
paste input "[PERSON_NAME]"
type input "[PERSON_NAME]"
paste input "[PERSON_NAME]"
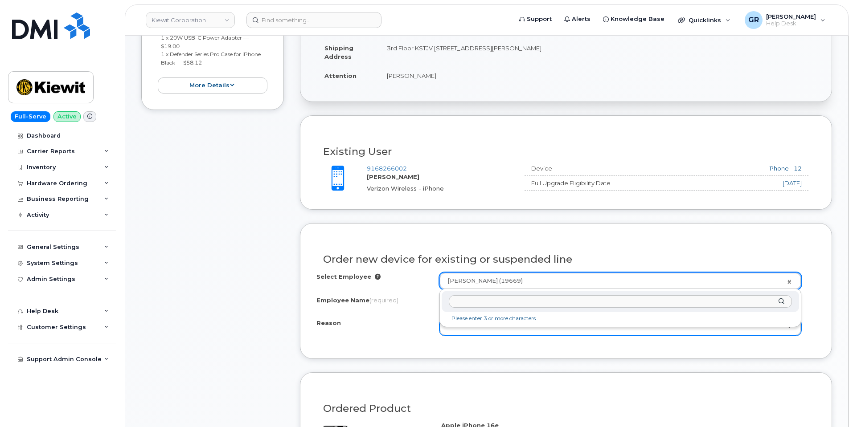
type input "[PERSON_NAME]"
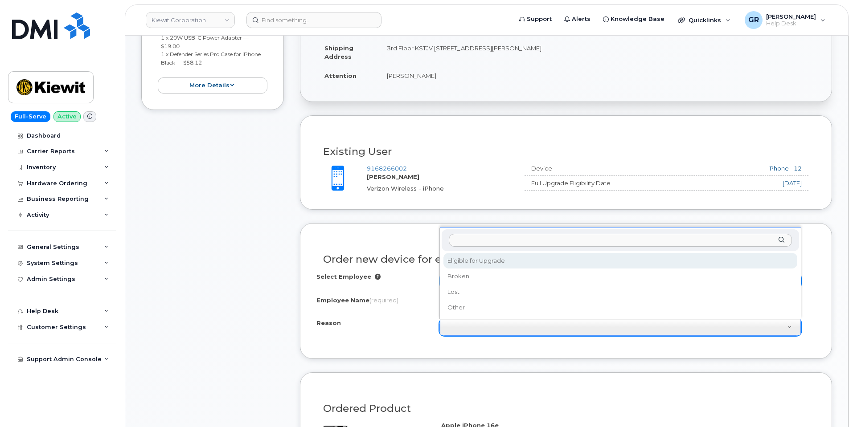
select select "eligible_for_upgrade"
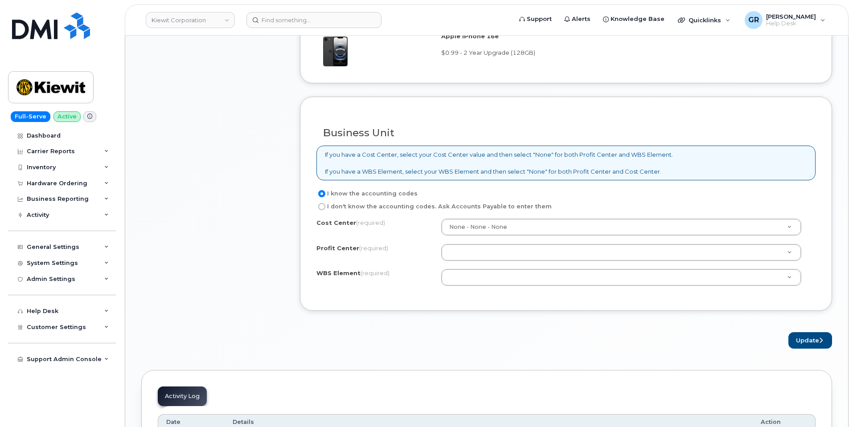
scroll to position [624, 0]
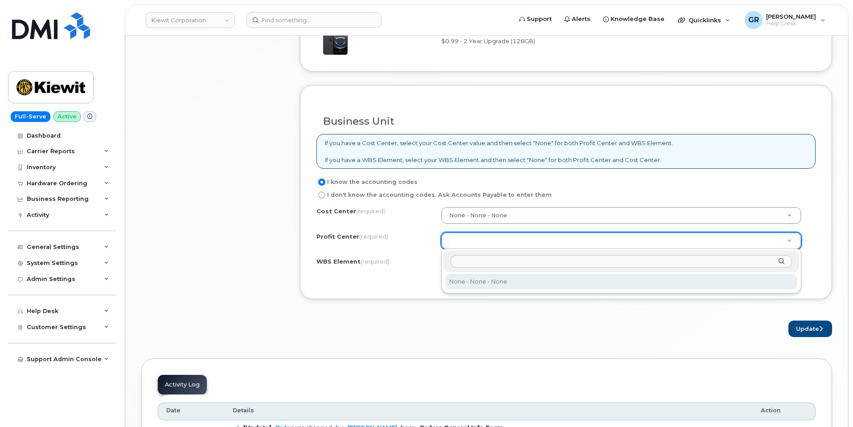
select select "None"
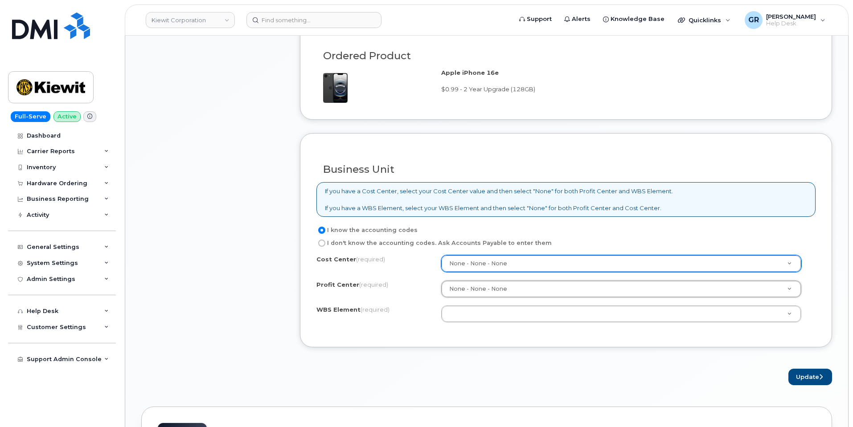
scroll to position [579, 0]
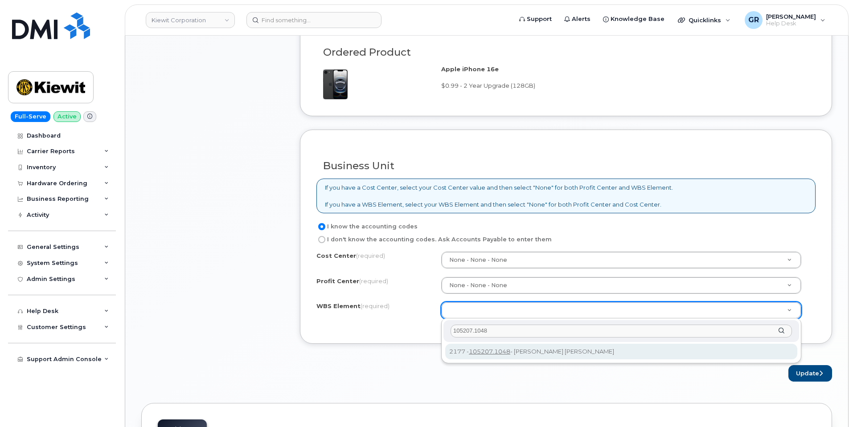
type input "105207.1048"
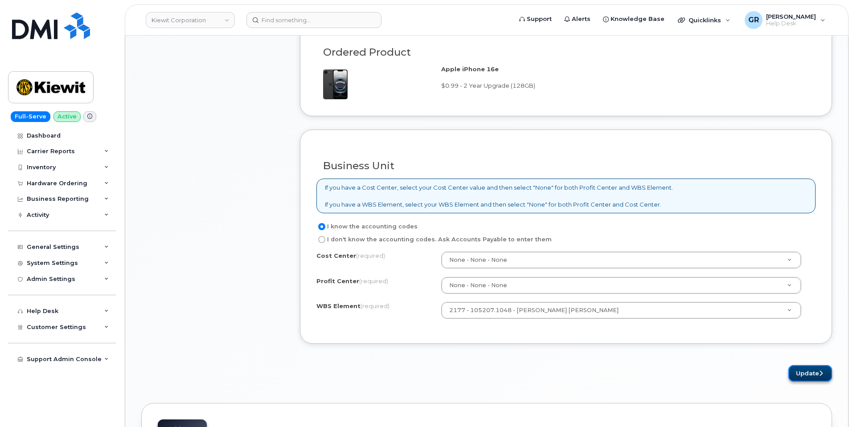
click at [800, 369] on button "Update" at bounding box center [810, 373] width 44 height 16
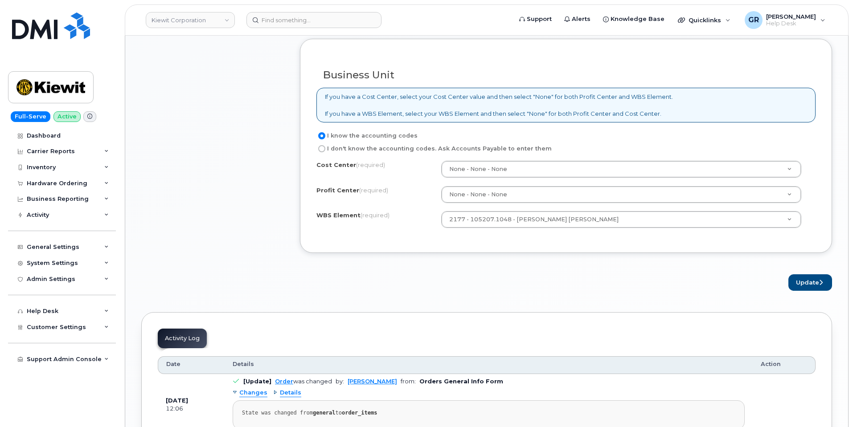
scroll to position [669, 0]
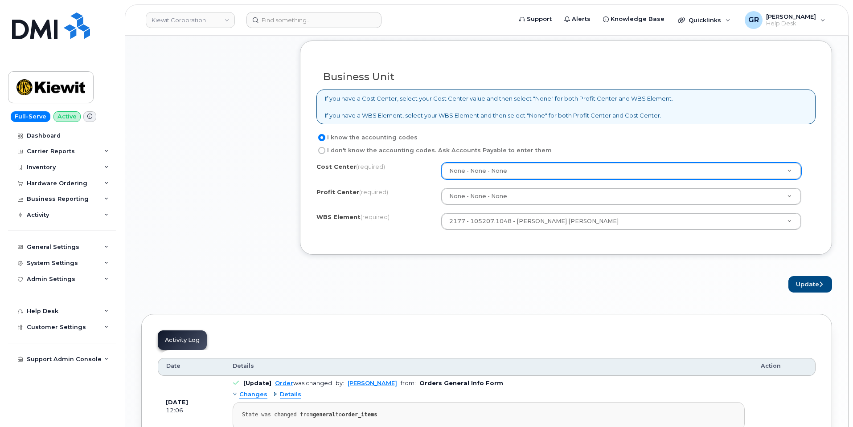
drag, startPoint x: 513, startPoint y: 172, endPoint x: 515, endPoint y: 181, distance: 9.0
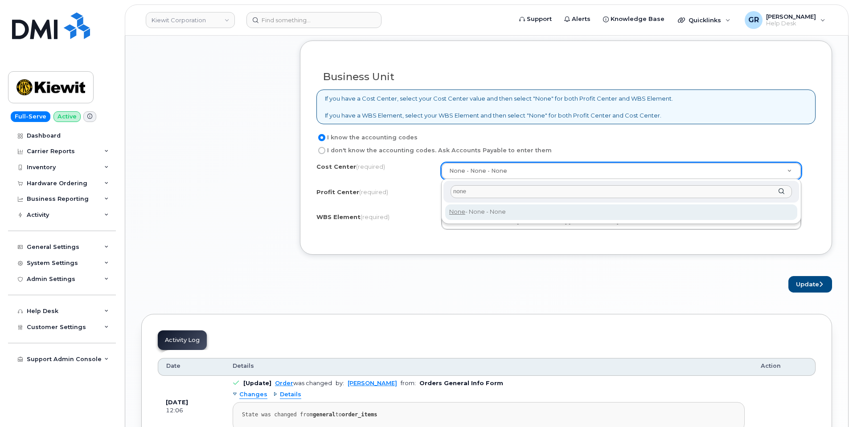
type input "none"
type input "None"
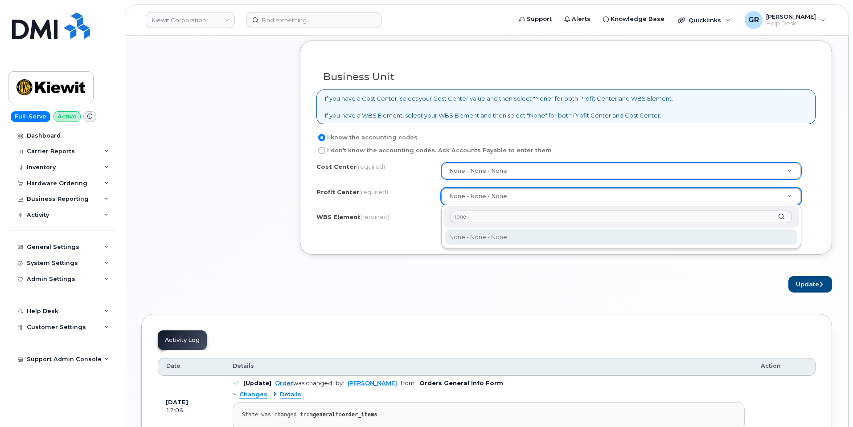
type input "none"
click at [509, 229] on div "none None - None - None" at bounding box center [621, 227] width 360 height 45
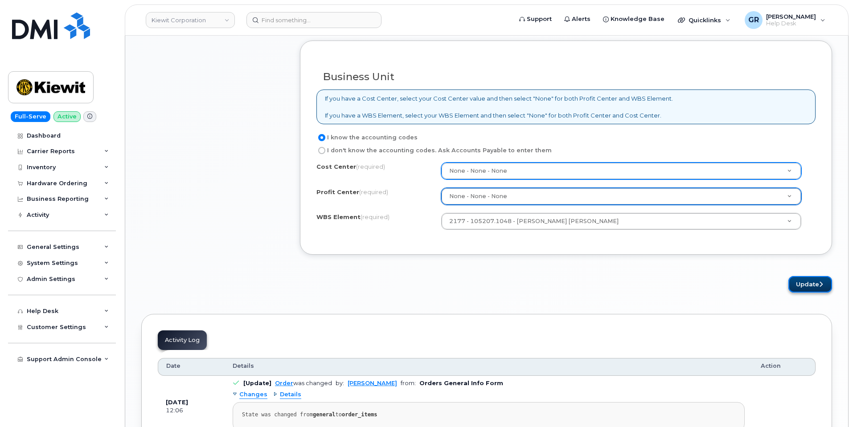
click at [802, 281] on button "Update" at bounding box center [810, 284] width 44 height 16
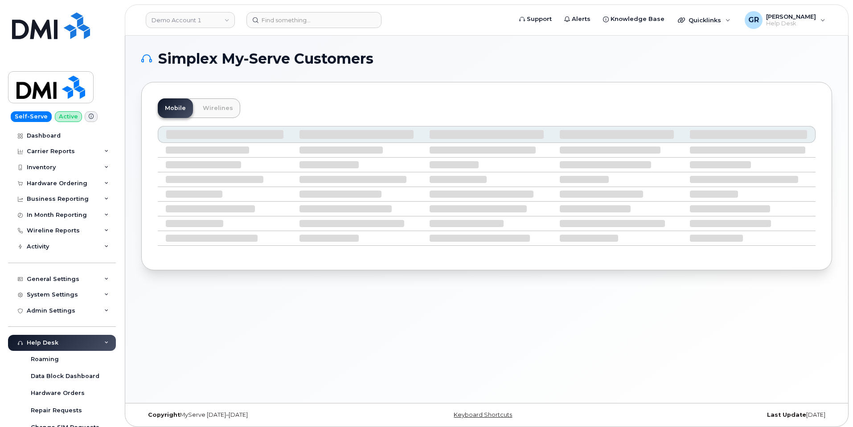
click at [442, 26] on form at bounding box center [375, 20] width 259 height 16
click at [480, 64] on h1 "Simplex My-Serve Customers" at bounding box center [484, 59] width 686 height 14
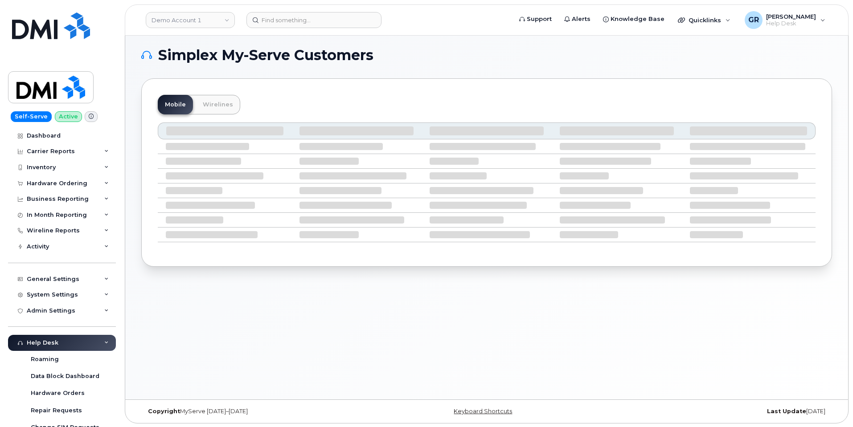
scroll to position [4, 0]
click at [237, 56] on span "Simplex My-Serve Customers" at bounding box center [265, 54] width 215 height 13
click at [159, 50] on h1 "Simplex My-Serve Customers" at bounding box center [484, 54] width 686 height 14
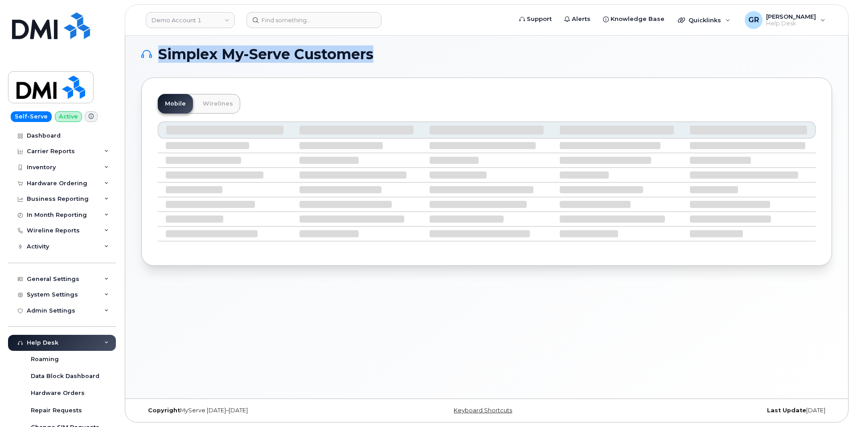
drag, startPoint x: 160, startPoint y: 50, endPoint x: 386, endPoint y: 52, distance: 226.0
click at [386, 52] on h1 "Simplex My-Serve Customers" at bounding box center [484, 54] width 686 height 14
click at [382, 52] on h1 "Simplex My-Serve Customers" at bounding box center [484, 54] width 686 height 14
click at [341, 57] on span "Simplex My-Serve Customers" at bounding box center [265, 54] width 215 height 13
drag, startPoint x: 164, startPoint y: 55, endPoint x: 242, endPoint y: 57, distance: 78.5
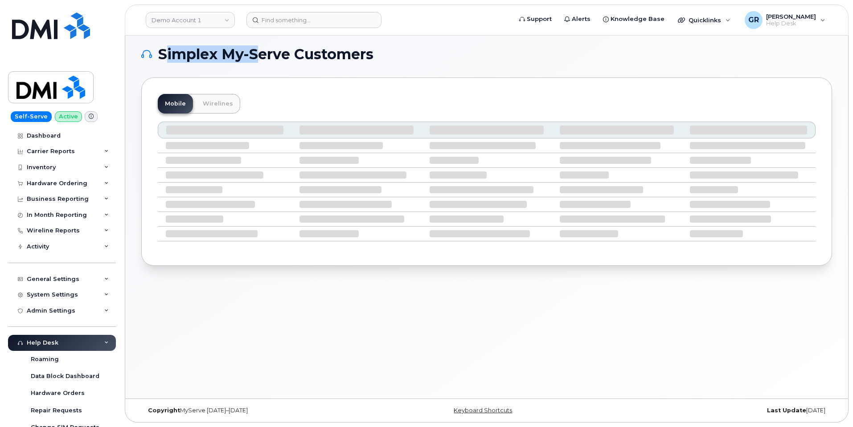
click at [272, 53] on span "Simplex My-Serve Customers" at bounding box center [265, 54] width 215 height 13
click at [242, 57] on span "Simplex My-Serve Customers" at bounding box center [265, 54] width 215 height 13
click at [160, 54] on span "Simplex My-Serve Customers" at bounding box center [265, 54] width 215 height 13
drag, startPoint x: 159, startPoint y: 54, endPoint x: 399, endPoint y: 52, distance: 240.2
click at [399, 52] on h1 "Simplex My-Serve Customers" at bounding box center [484, 54] width 686 height 14
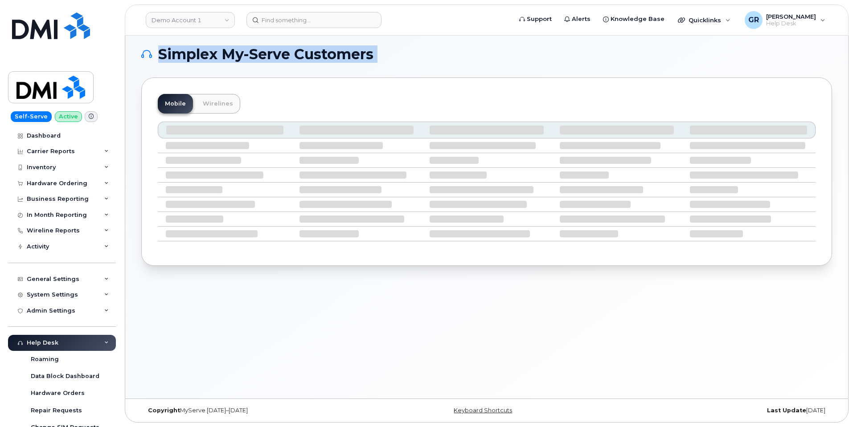
click at [308, 50] on span "Simplex My-Serve Customers" at bounding box center [265, 54] width 215 height 13
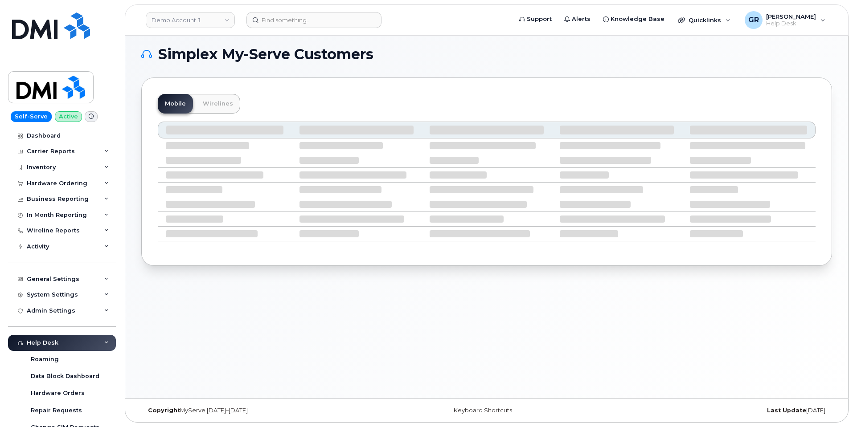
drag, startPoint x: 156, startPoint y: 50, endPoint x: 161, endPoint y: 53, distance: 5.6
click at [161, 52] on h1 "Simplex My-Serve Customers" at bounding box center [484, 54] width 686 height 14
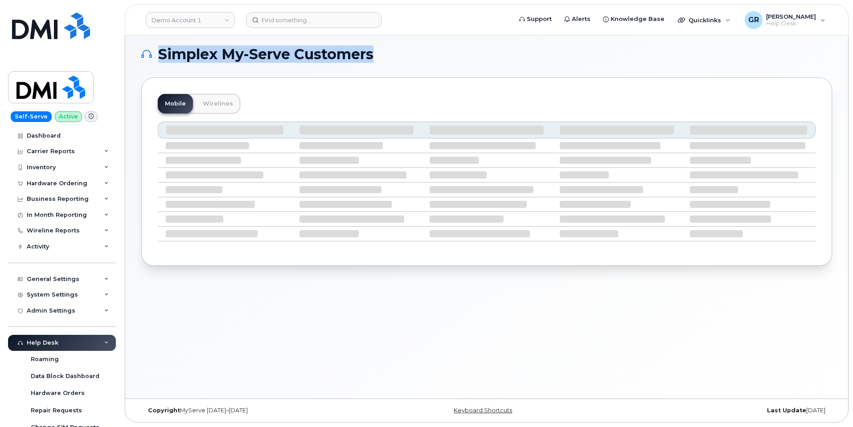
drag, startPoint x: 164, startPoint y: 53, endPoint x: 418, endPoint y: 55, distance: 253.6
click at [418, 55] on h1 "Simplex My-Serve Customers" at bounding box center [484, 54] width 686 height 14
click at [295, 56] on span "Simplex My-Serve Customers" at bounding box center [265, 54] width 215 height 13
drag, startPoint x: 163, startPoint y: 54, endPoint x: 383, endPoint y: 55, distance: 220.6
click at [383, 55] on h1 "Simplex My-Serve Customers" at bounding box center [484, 54] width 686 height 14
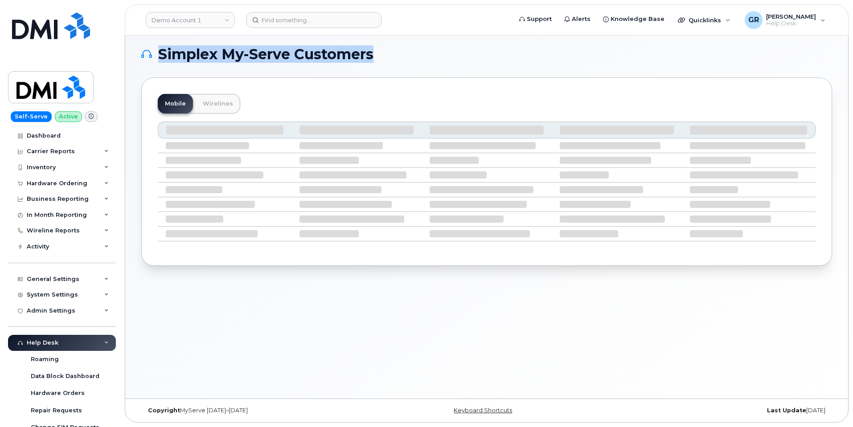
click at [307, 57] on span "Simplex My-Serve Customers" at bounding box center [265, 54] width 215 height 13
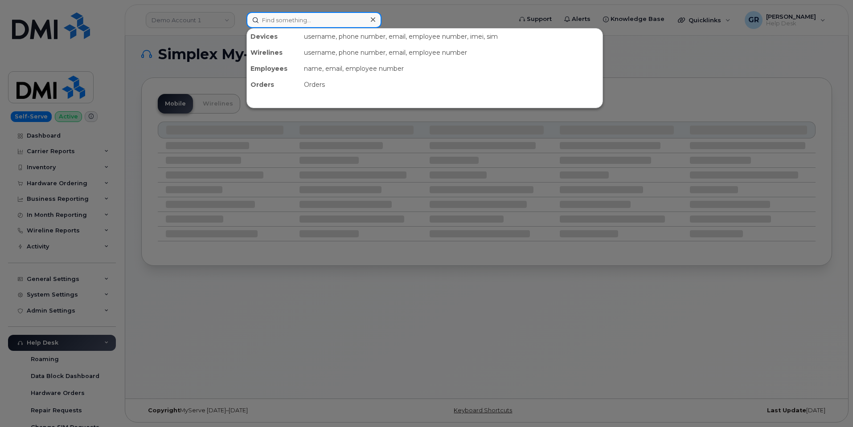
click at [309, 22] on input at bounding box center [313, 20] width 135 height 16
paste input "9168266002"
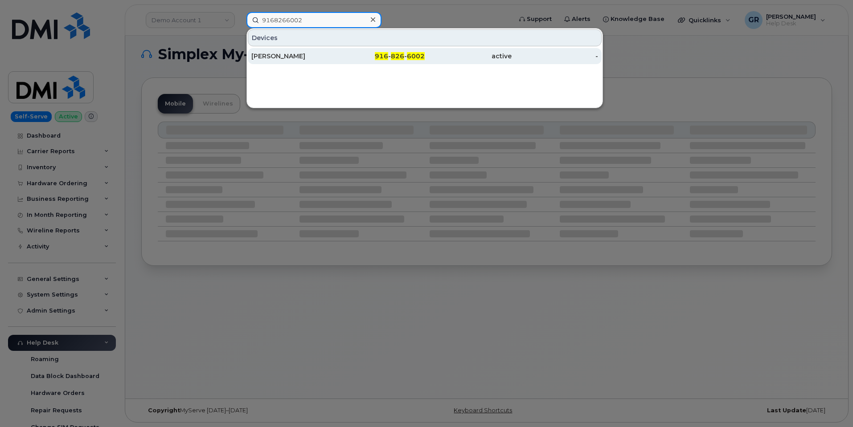
type input "9168266002"
click at [333, 53] on div "[PERSON_NAME]" at bounding box center [294, 56] width 87 height 9
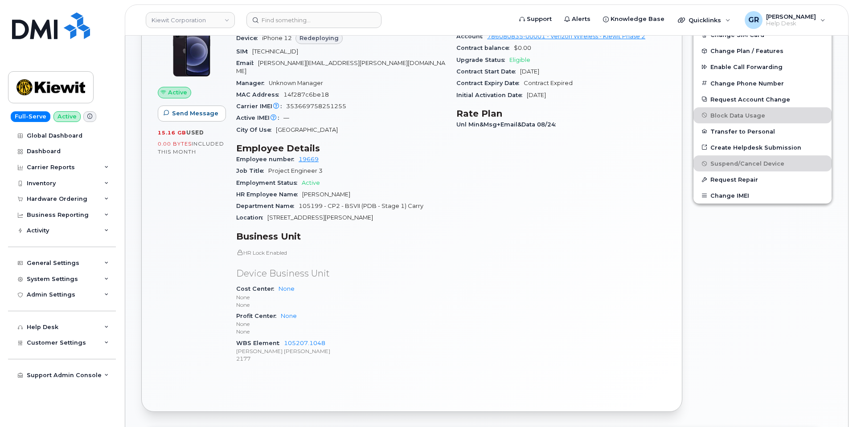
scroll to position [267, 0]
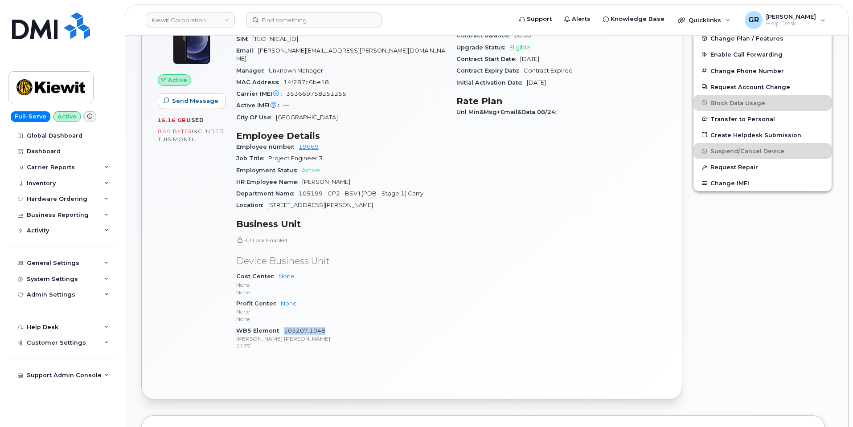
drag, startPoint x: 334, startPoint y: 323, endPoint x: 284, endPoint y: 323, distance: 49.9
click at [284, 325] on div "WBS Element 105207.1048 Kiewit Shea Traylor 2177" at bounding box center [340, 338] width 209 height 27
copy link "105207.1048"
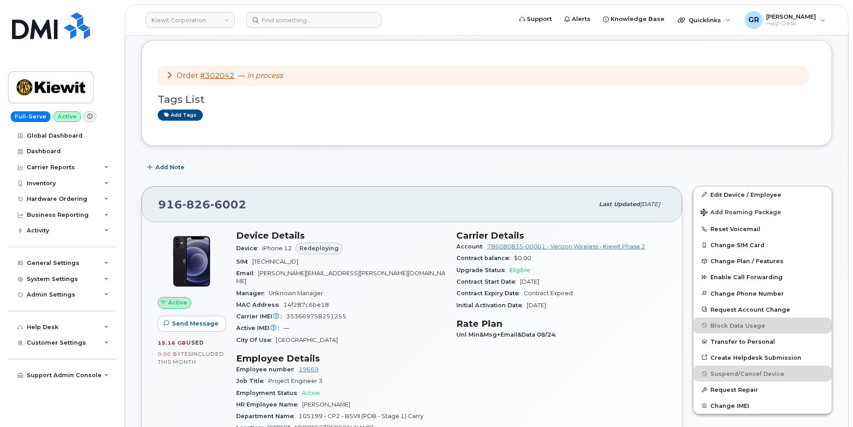
scroll to position [0, 0]
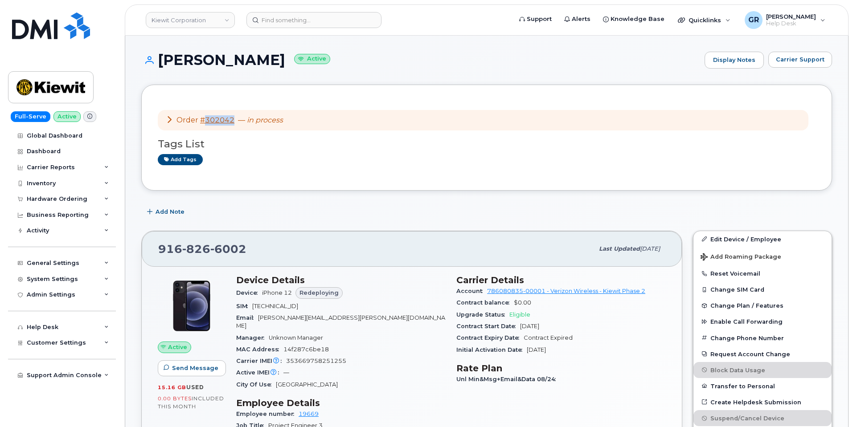
drag, startPoint x: 236, startPoint y: 126, endPoint x: 205, endPoint y: 122, distance: 31.0
click at [205, 122] on div "Order #302042 — in process" at bounding box center [483, 120] width 651 height 21
copy link "302042"
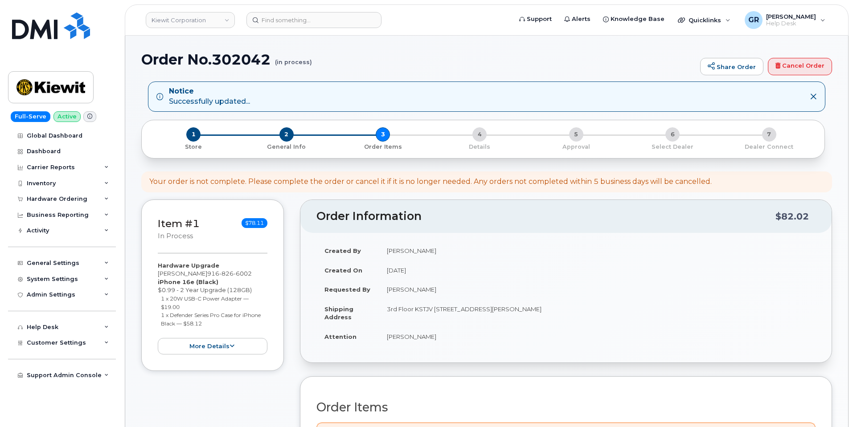
scroll to position [267, 0]
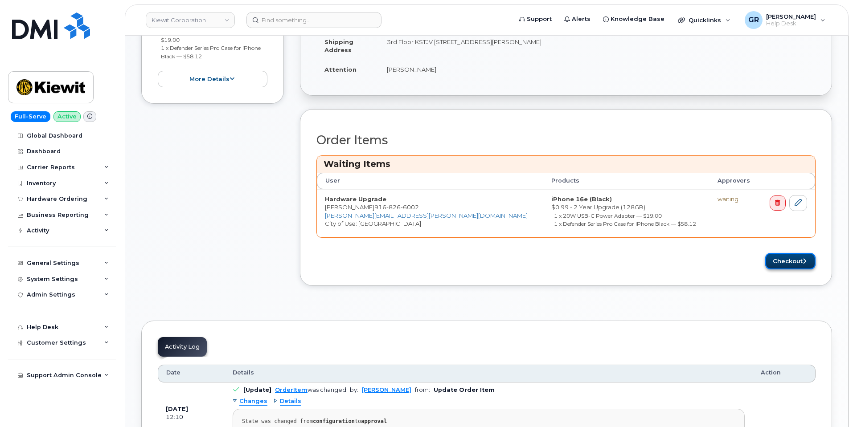
click at [788, 260] on button "Checkout" at bounding box center [790, 261] width 50 height 16
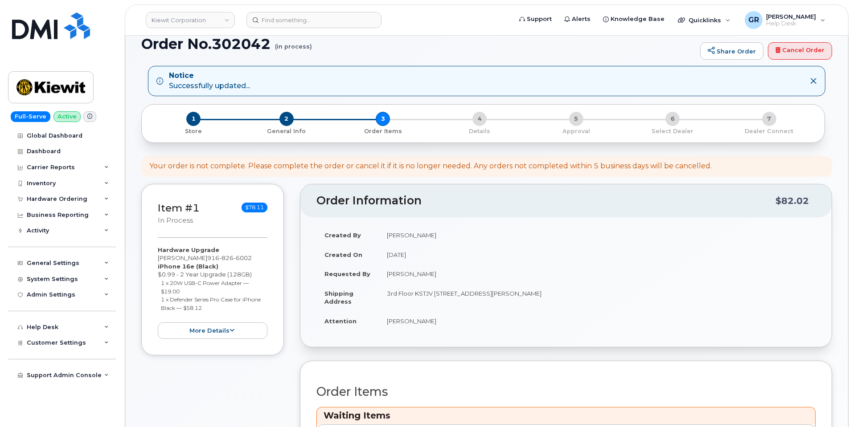
scroll to position [0, 0]
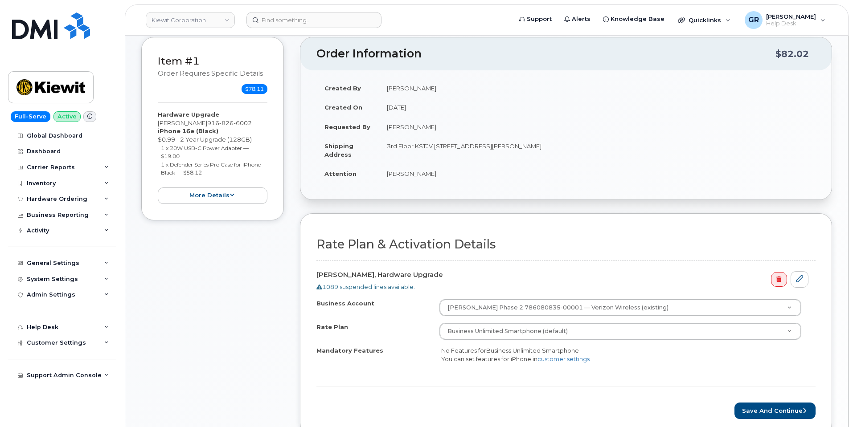
scroll to position [178, 0]
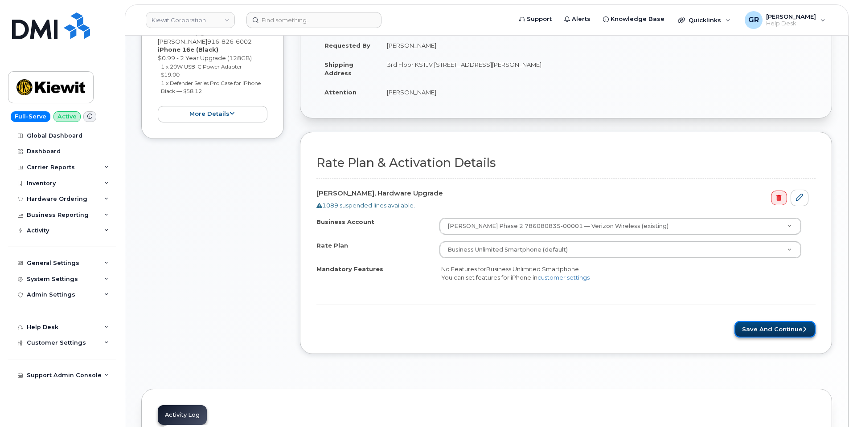
click at [789, 329] on button "Save and Continue" at bounding box center [774, 329] width 81 height 16
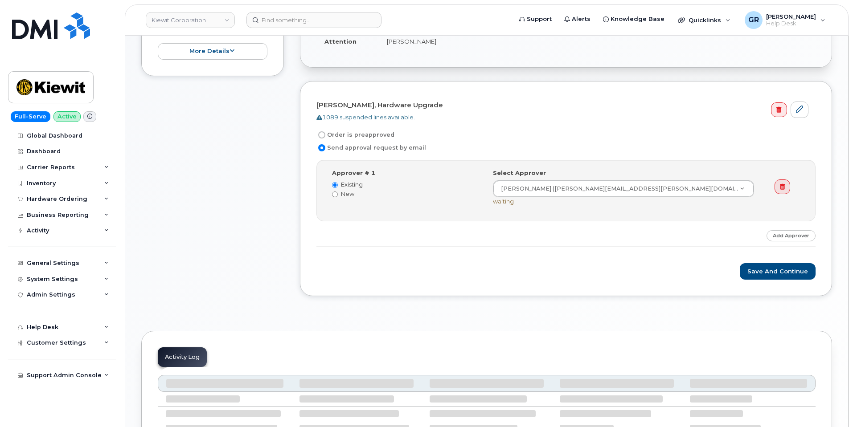
scroll to position [178, 0]
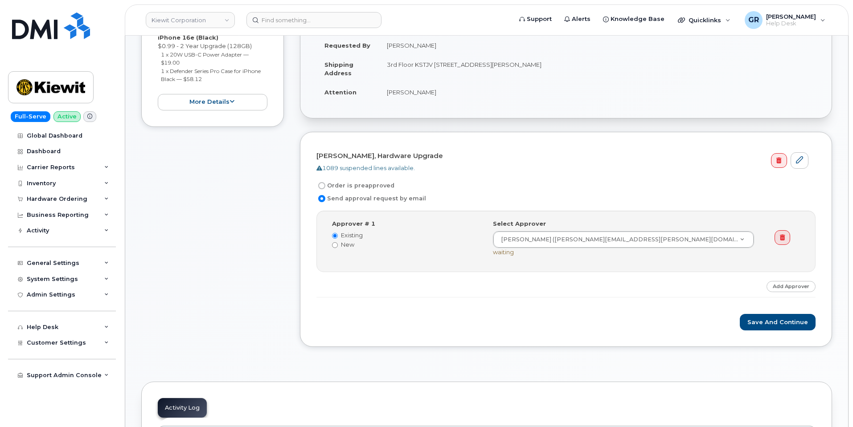
click at [352, 185] on label "Order is preapproved" at bounding box center [355, 186] width 78 height 11
click at [325, 185] on input "Order is preapproved" at bounding box center [321, 185] width 7 height 7
radio input "true"
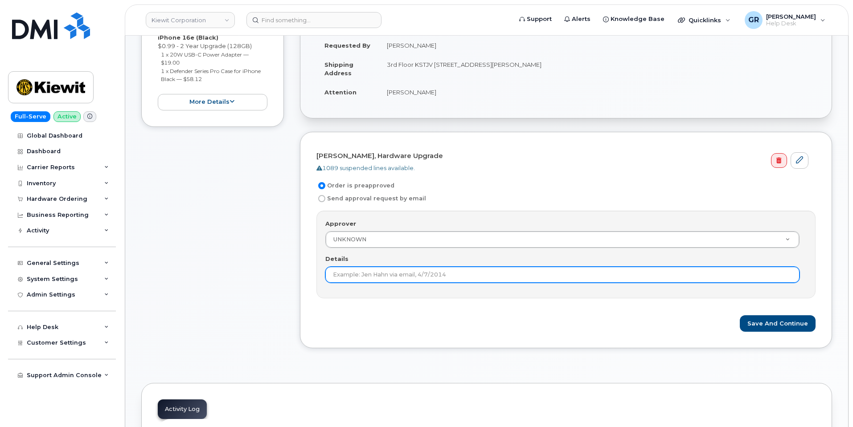
click at [485, 274] on input "Details" at bounding box center [562, 275] width 474 height 16
type input "under 100"
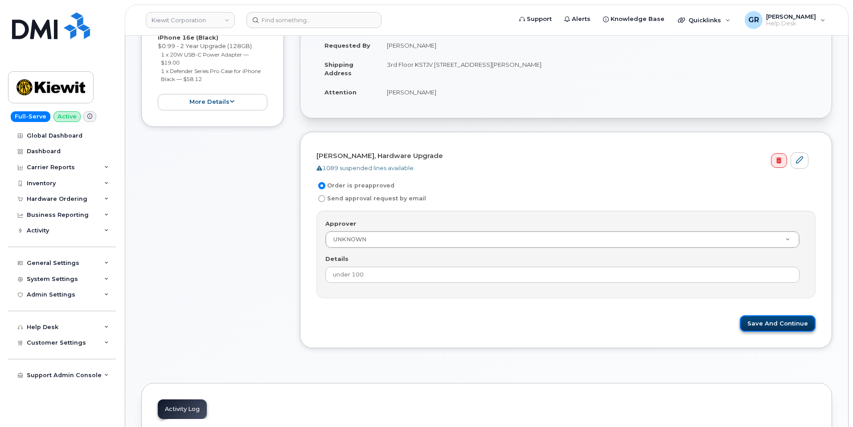
drag, startPoint x: 803, startPoint y: 324, endPoint x: 810, endPoint y: 326, distance: 8.0
click at [803, 324] on button "Save and Continue" at bounding box center [778, 324] width 76 height 16
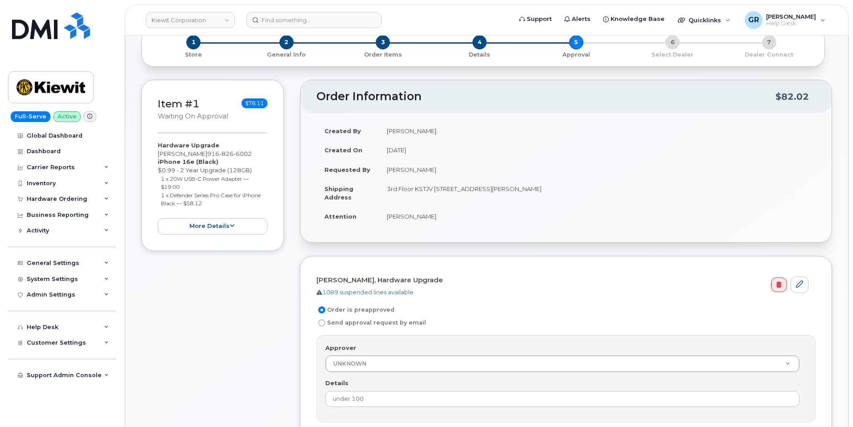
scroll to position [0, 0]
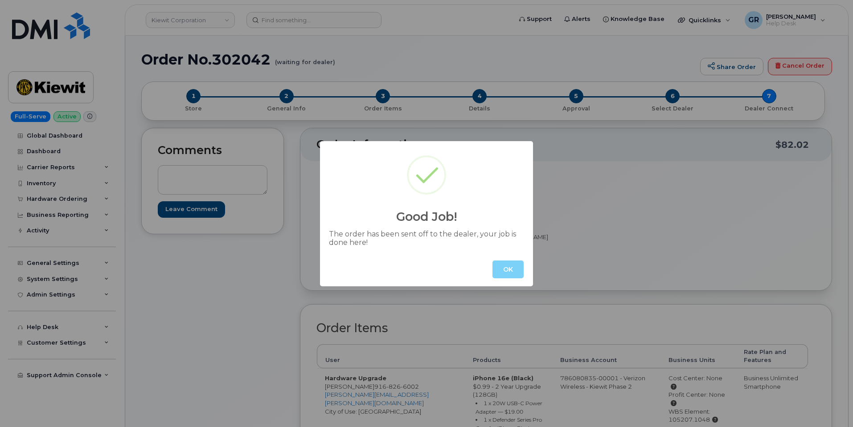
click at [513, 279] on div "OK" at bounding box center [426, 270] width 213 height 34
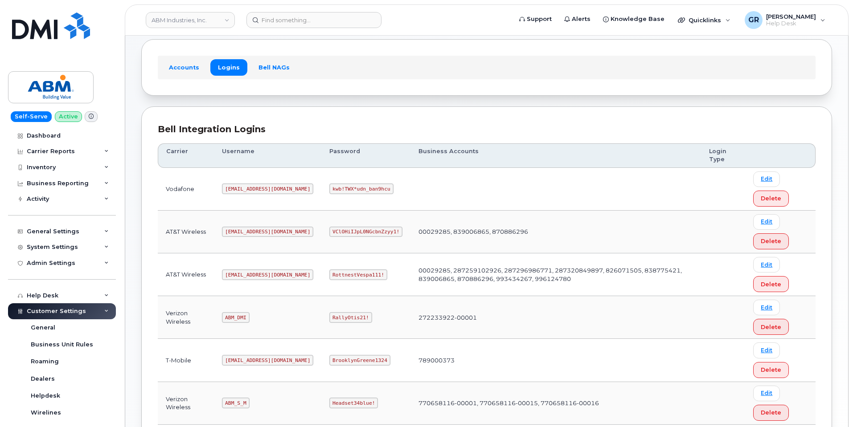
scroll to position [45, 0]
click at [329, 316] on code "RallyOtis21!" at bounding box center [350, 317] width 42 height 11
copy code "RallyOtis21!"
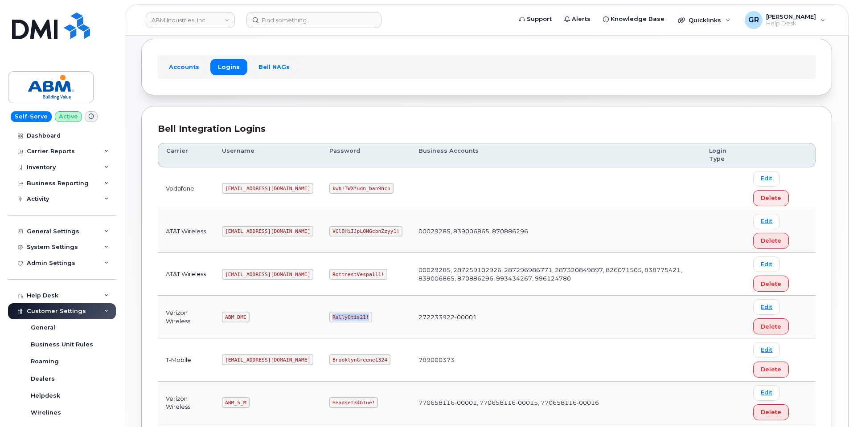
copy code "RallyOtis21!"
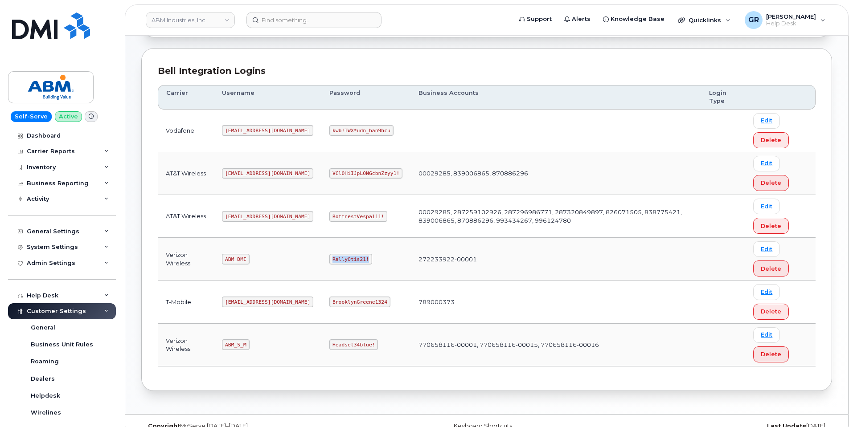
scroll to position [118, 0]
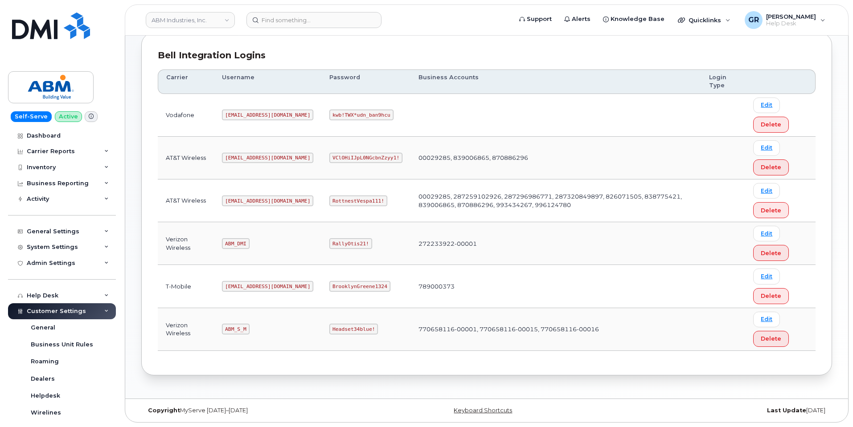
click at [236, 327] on code "ABM_S_M" at bounding box center [235, 329] width 27 height 11
copy code "ABM_S_M"
click at [329, 325] on code "Headset34blue!" at bounding box center [353, 329] width 49 height 11
click at [321, 324] on td "Headset34blue!" at bounding box center [365, 329] width 89 height 43
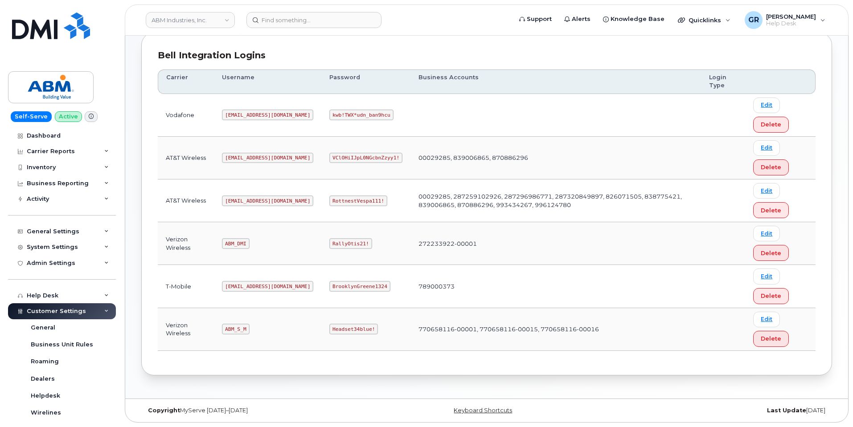
click at [329, 331] on code "Headset34blue!" at bounding box center [353, 329] width 49 height 11
copy code "Headset34blue!"
